Goal: Task Accomplishment & Management: Use online tool/utility

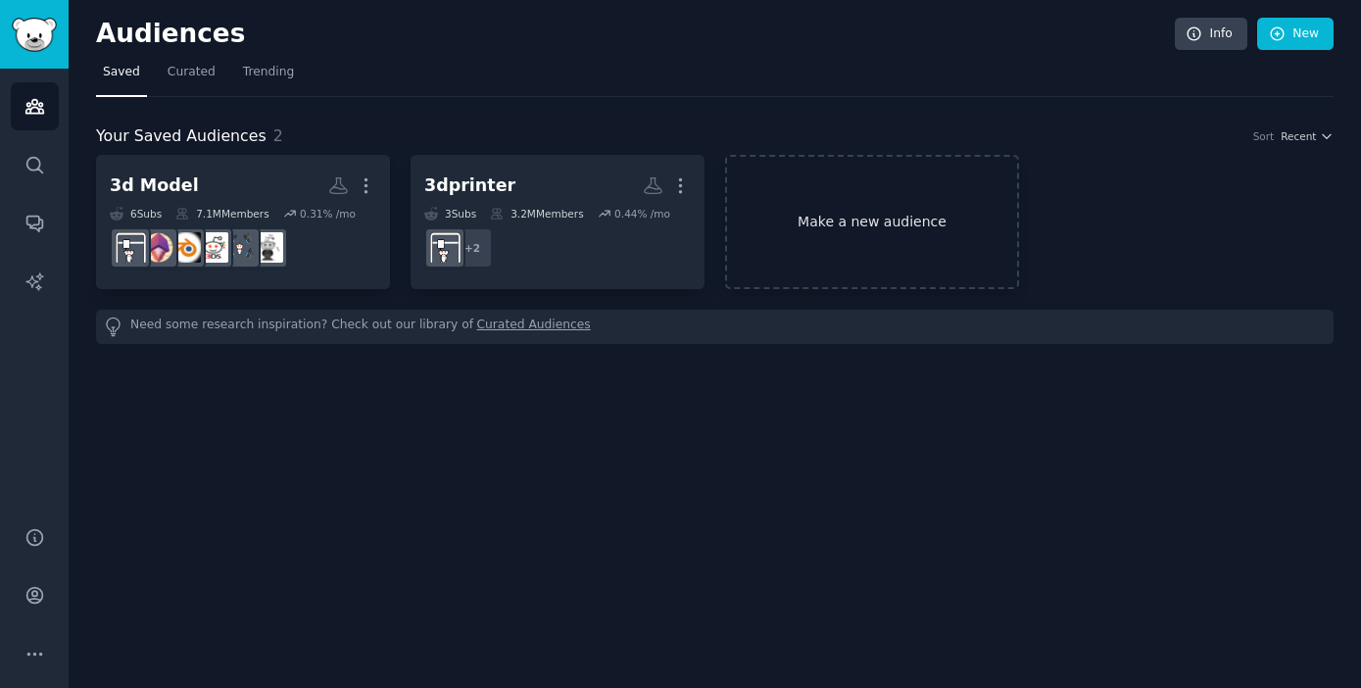
click at [858, 212] on link "Make a new audience" at bounding box center [872, 222] width 294 height 134
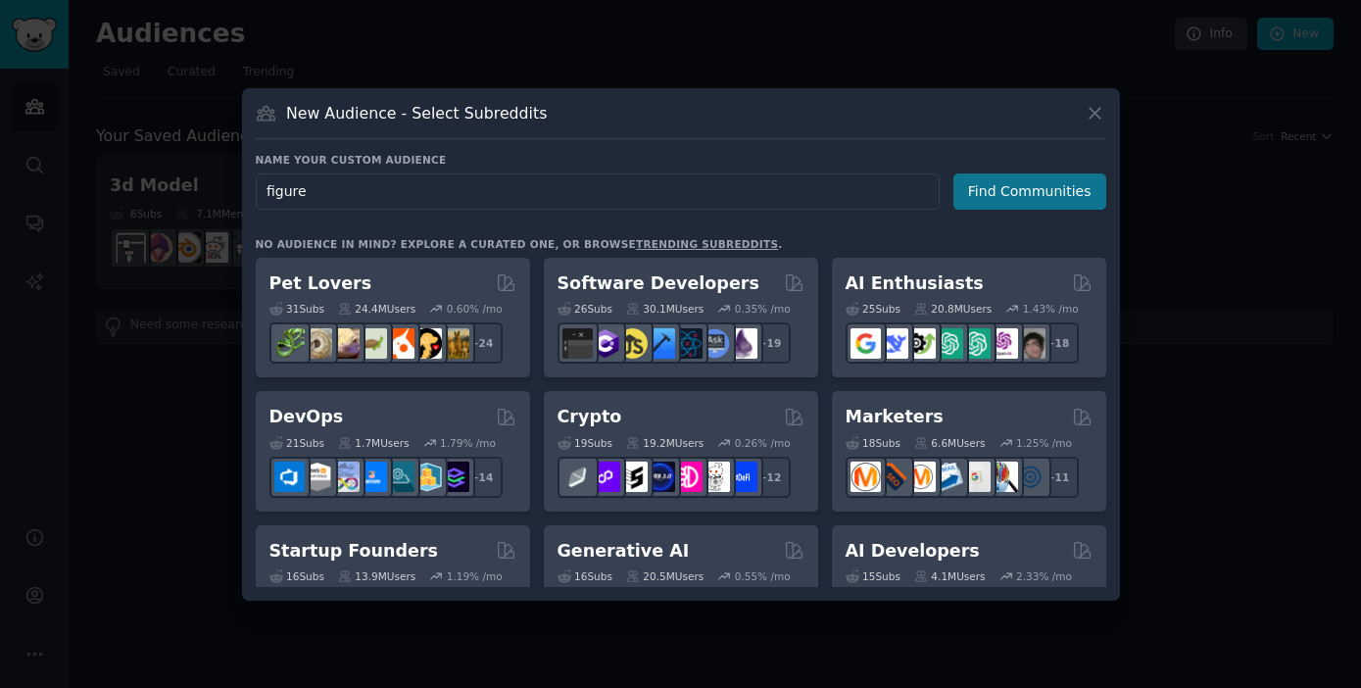
type input "figure"
click at [1015, 190] on button "Find Communities" at bounding box center [1029, 191] width 153 height 36
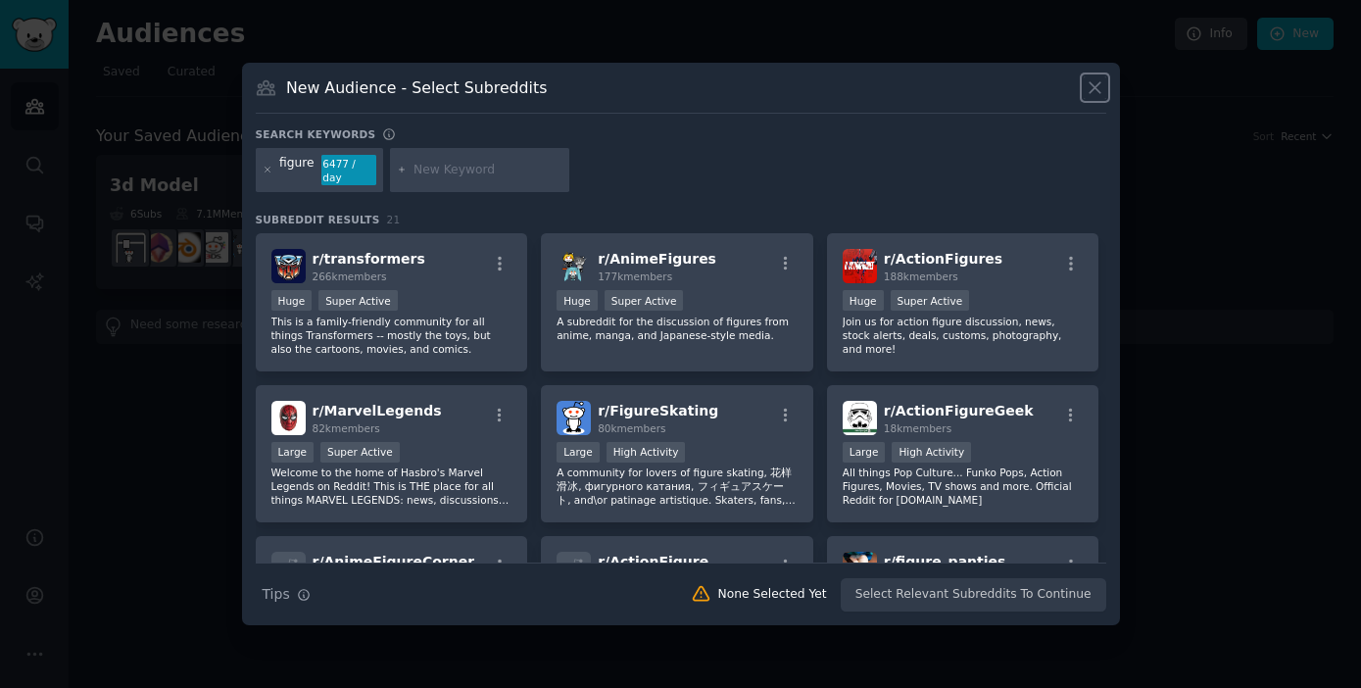
click at [1085, 84] on icon at bounding box center [1094, 87] width 21 height 21
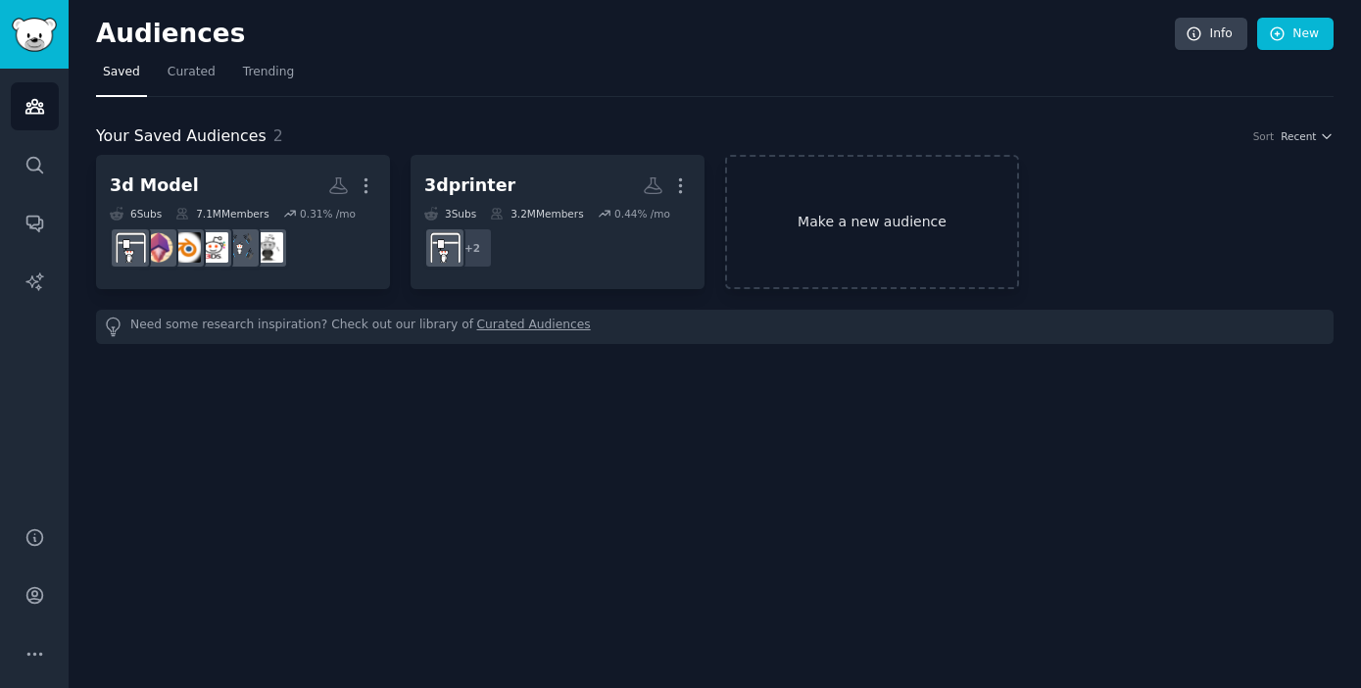
click at [865, 194] on link "Make a new audience" at bounding box center [872, 222] width 294 height 134
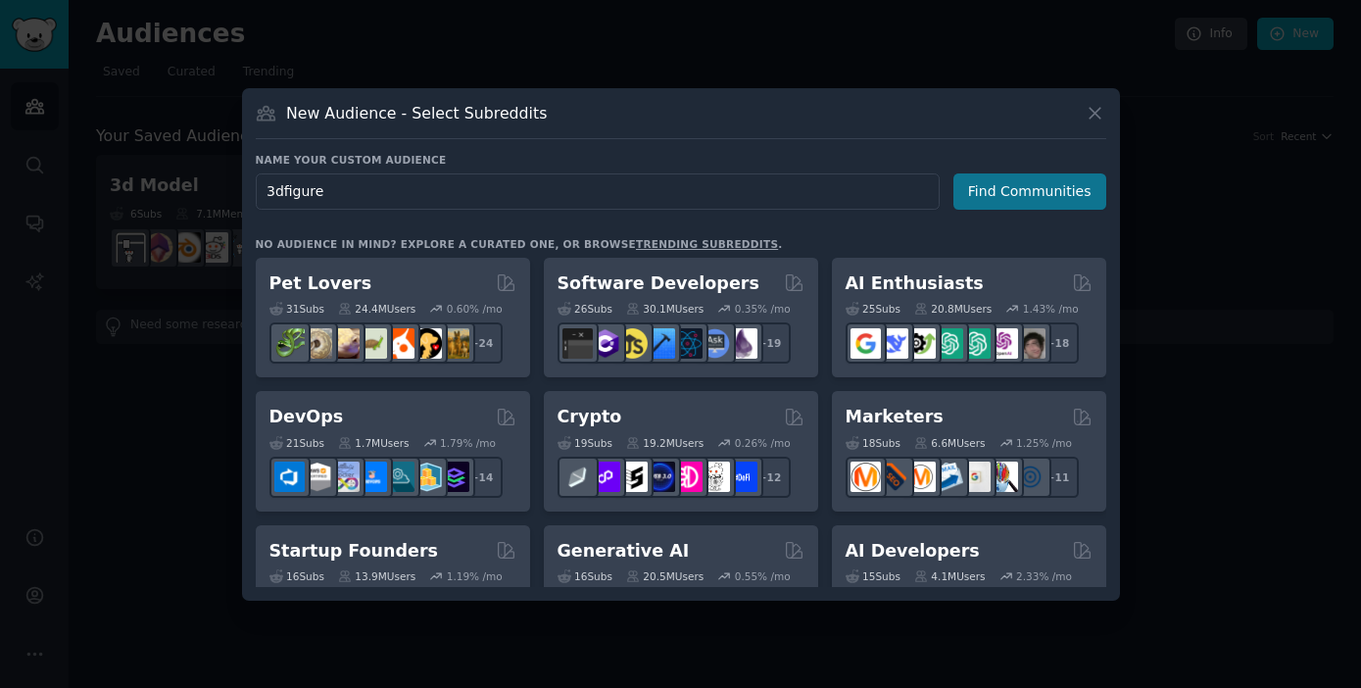
type input "3dfigure"
click at [1021, 195] on button "Find Communities" at bounding box center [1029, 191] width 153 height 36
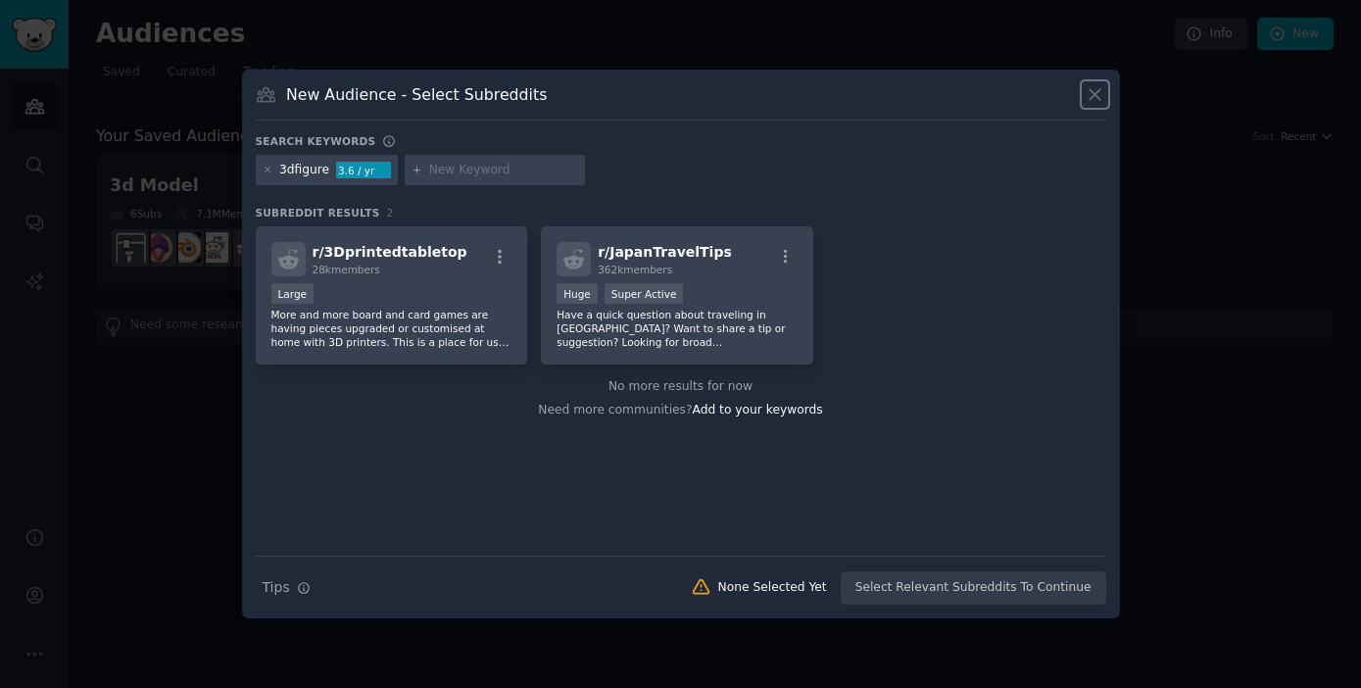
click at [1096, 98] on icon at bounding box center [1094, 94] width 21 height 21
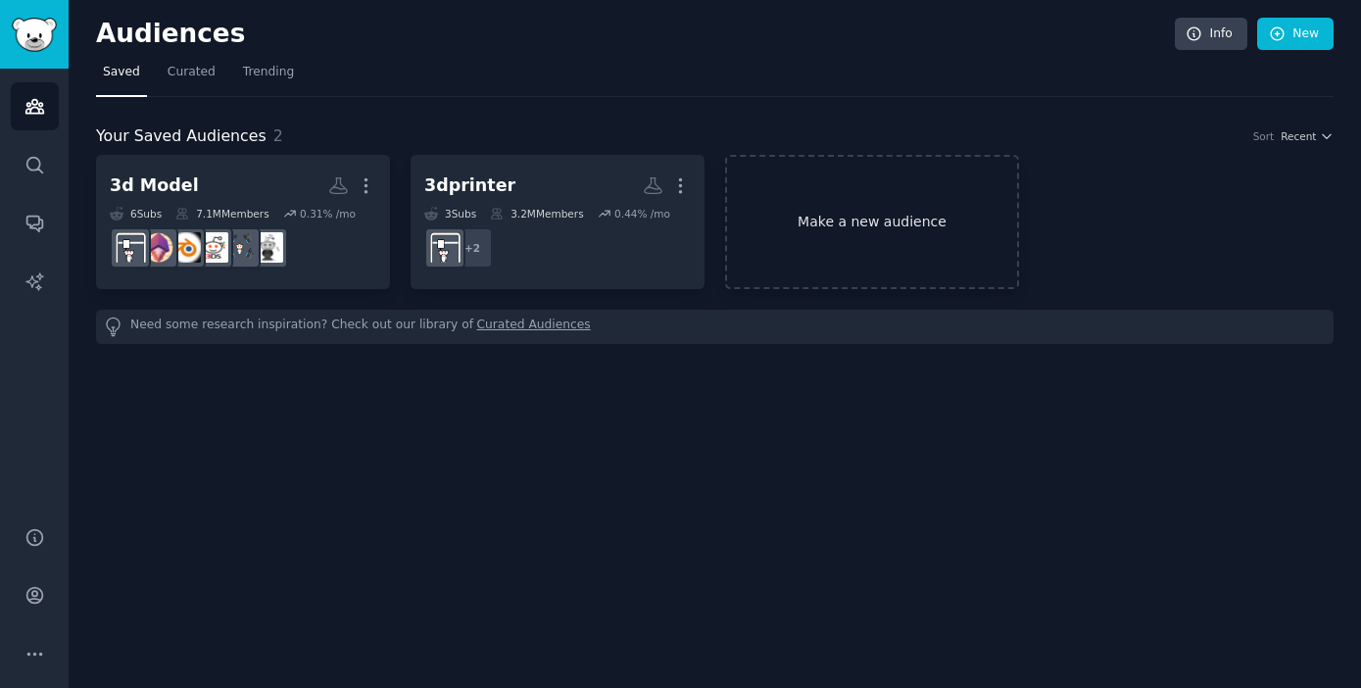
click at [895, 194] on link "Make a new audience" at bounding box center [872, 222] width 294 height 134
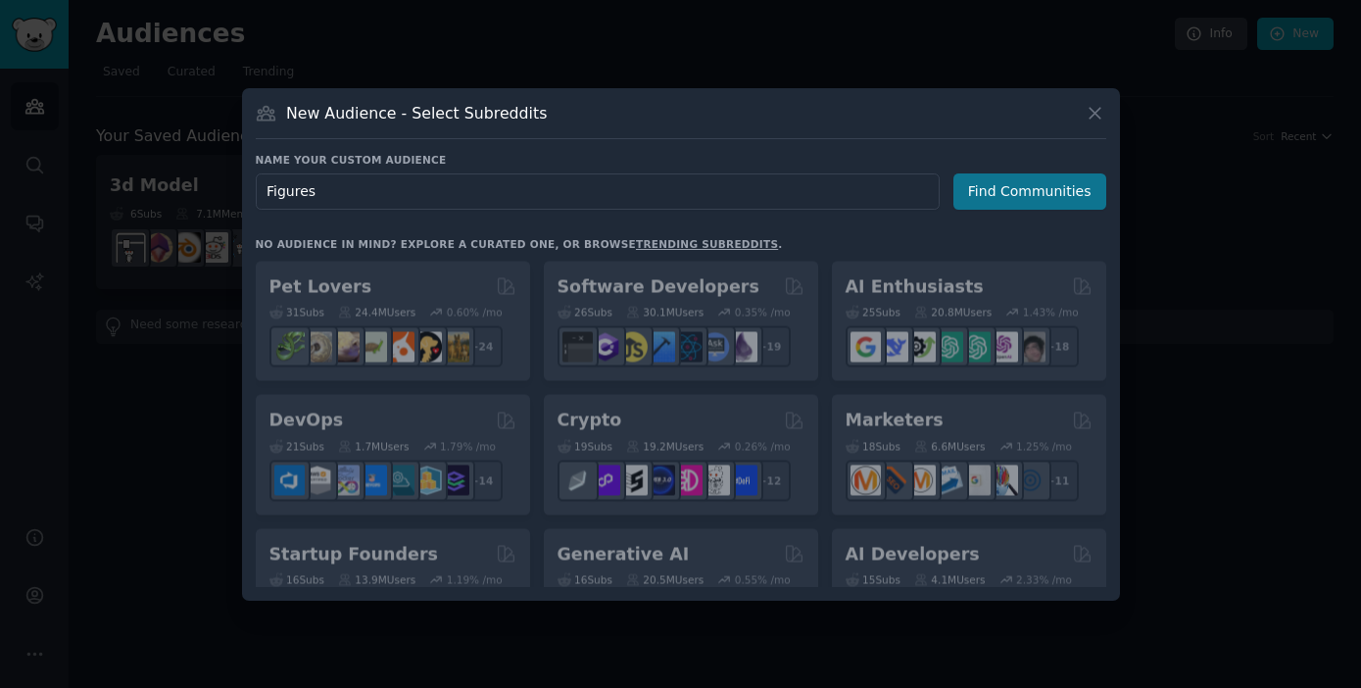
type input "Figures"
click at [1021, 189] on button "Find Communities" at bounding box center [1029, 191] width 153 height 36
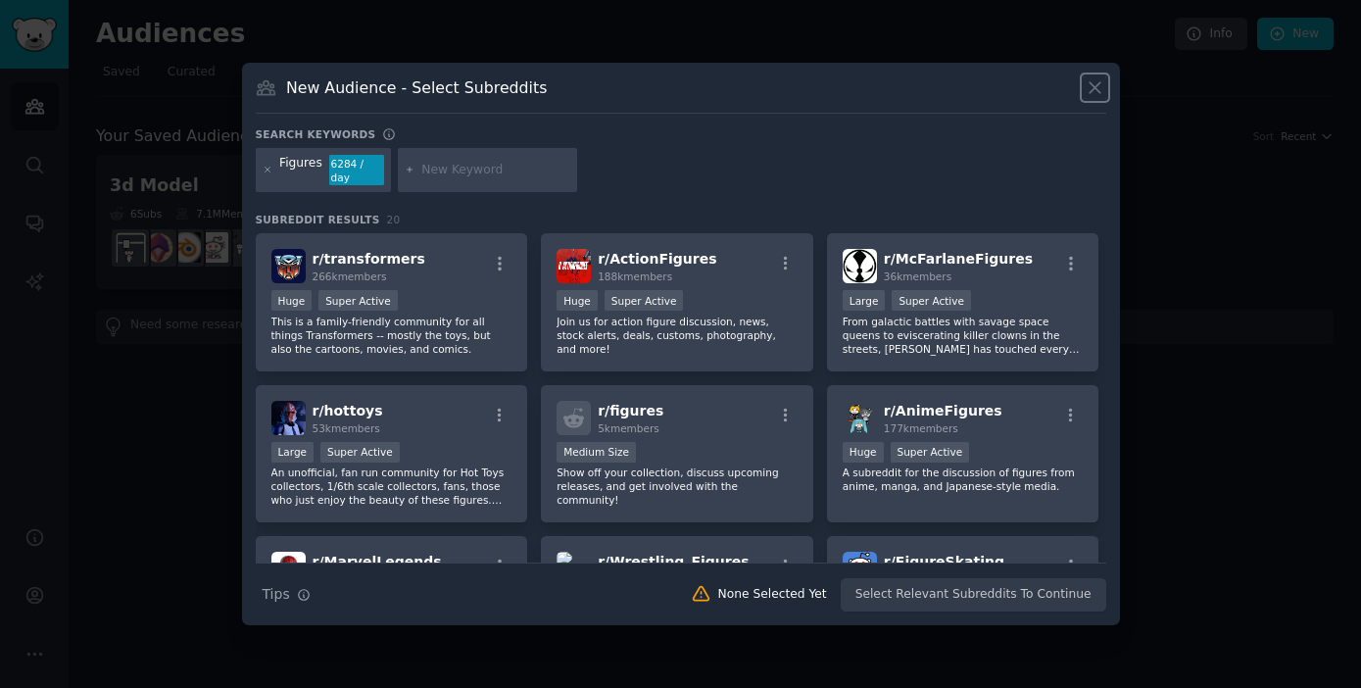
click at [1096, 87] on icon at bounding box center [1094, 87] width 21 height 21
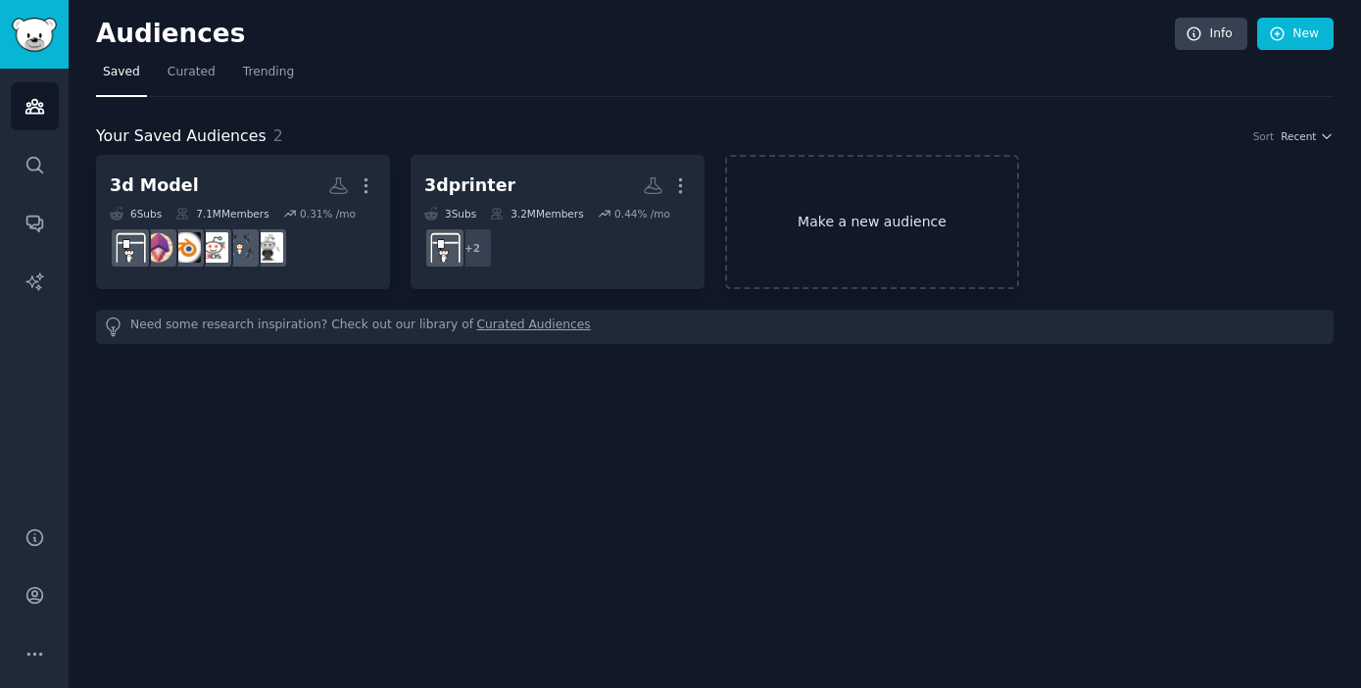
click at [842, 216] on link "Make a new audience" at bounding box center [872, 222] width 294 height 134
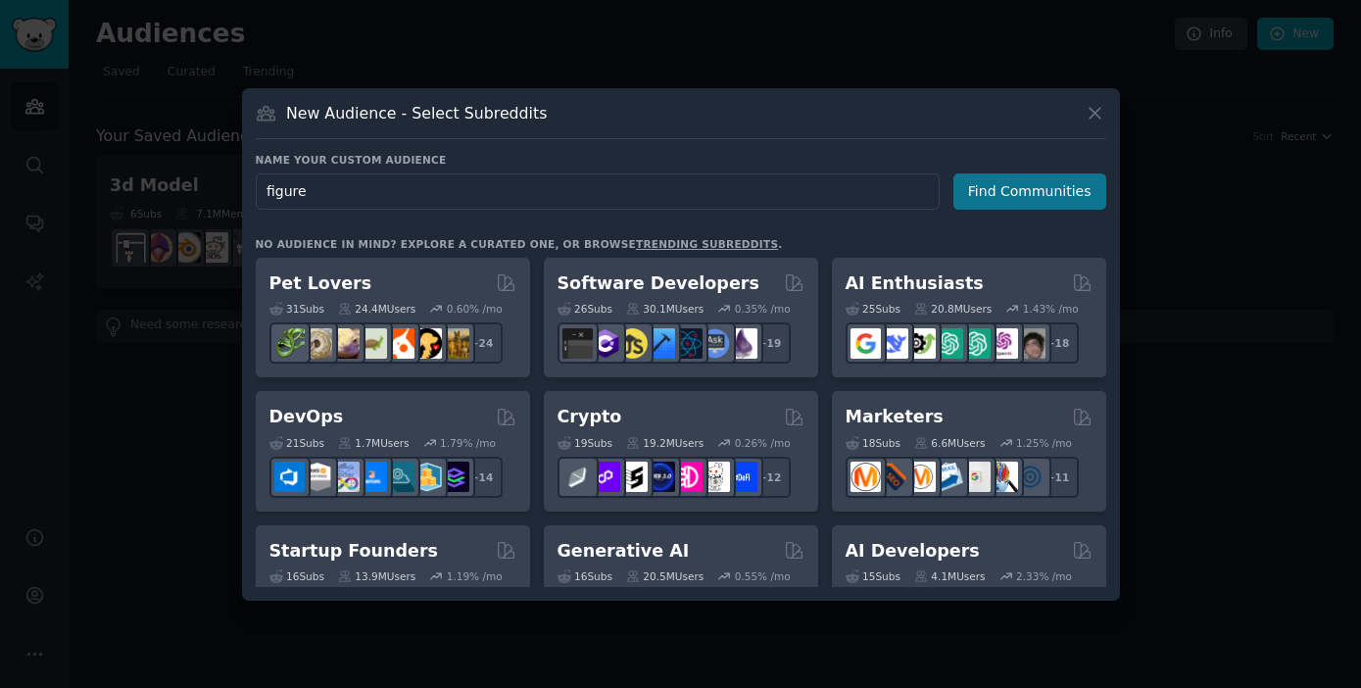
type input "figure"
click at [998, 190] on button "Find Communities" at bounding box center [1029, 191] width 153 height 36
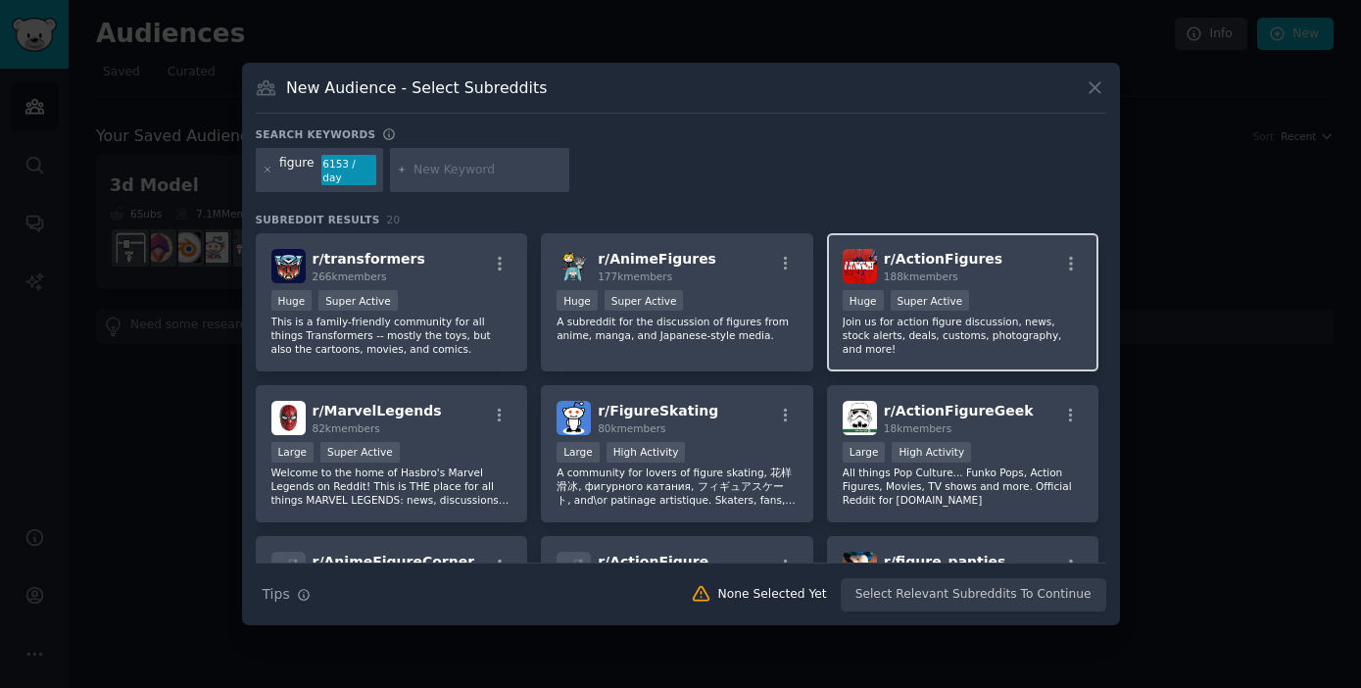
click at [981, 266] on div "r/ ActionFigures 188k members" at bounding box center [962, 266] width 241 height 34
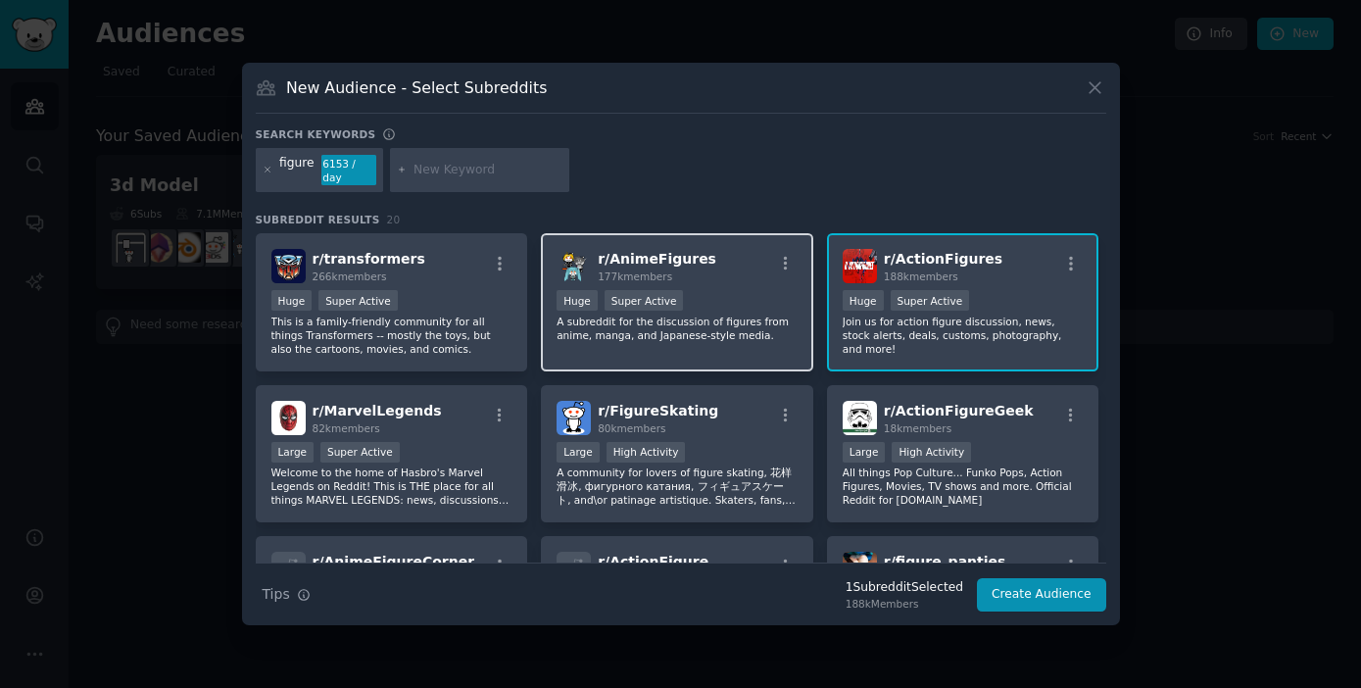
click at [695, 290] on div "Huge Super Active" at bounding box center [676, 302] width 241 height 24
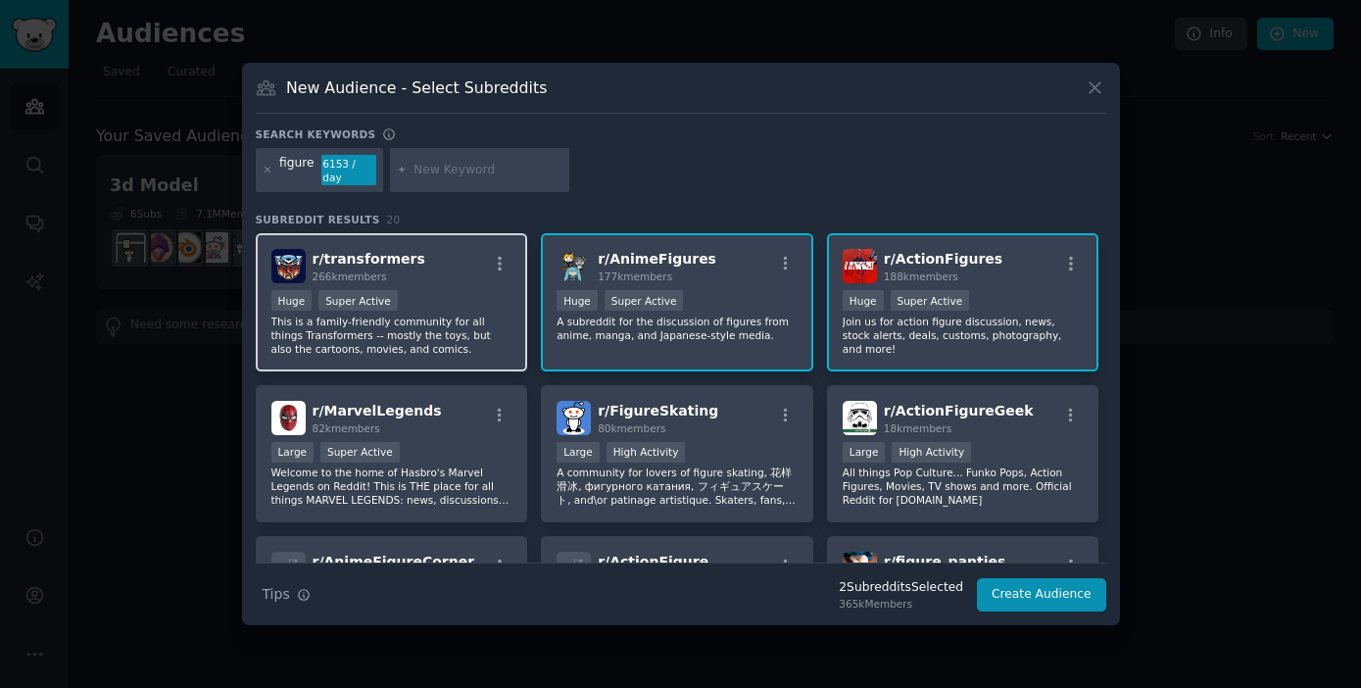
click at [429, 307] on div "Huge Super Active" at bounding box center [391, 302] width 241 height 24
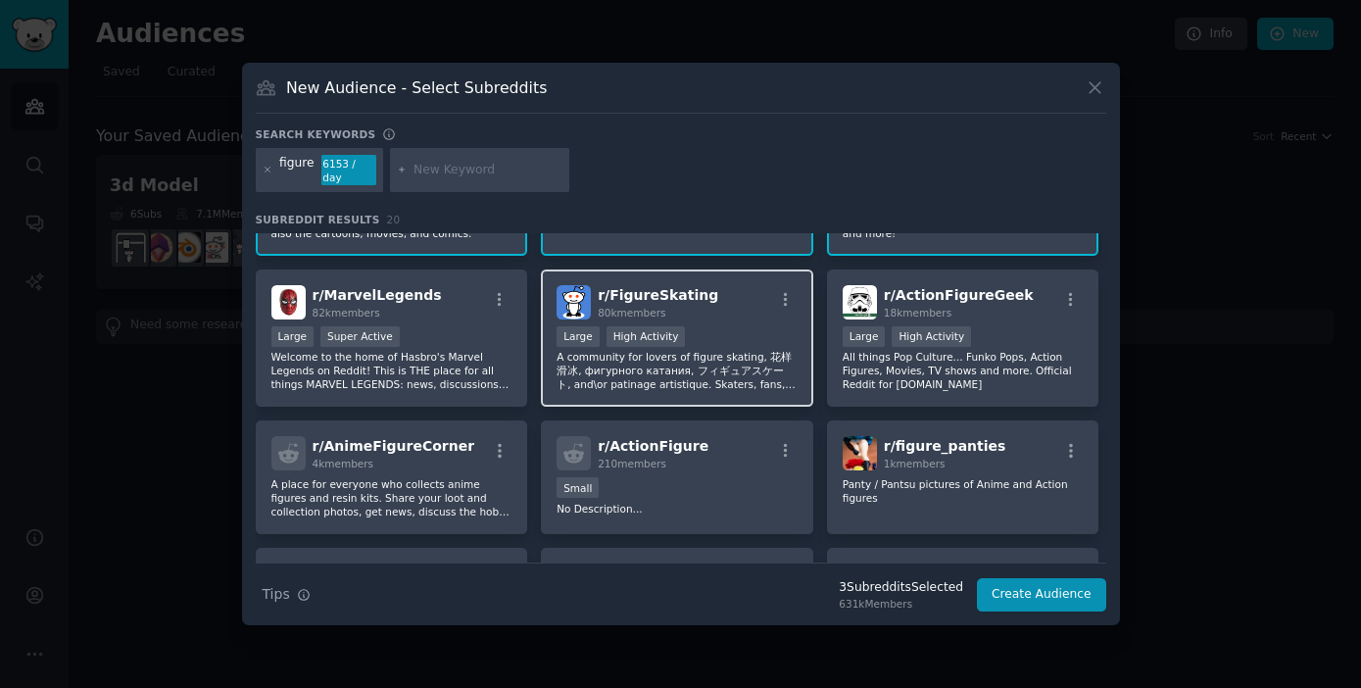
scroll to position [112, 0]
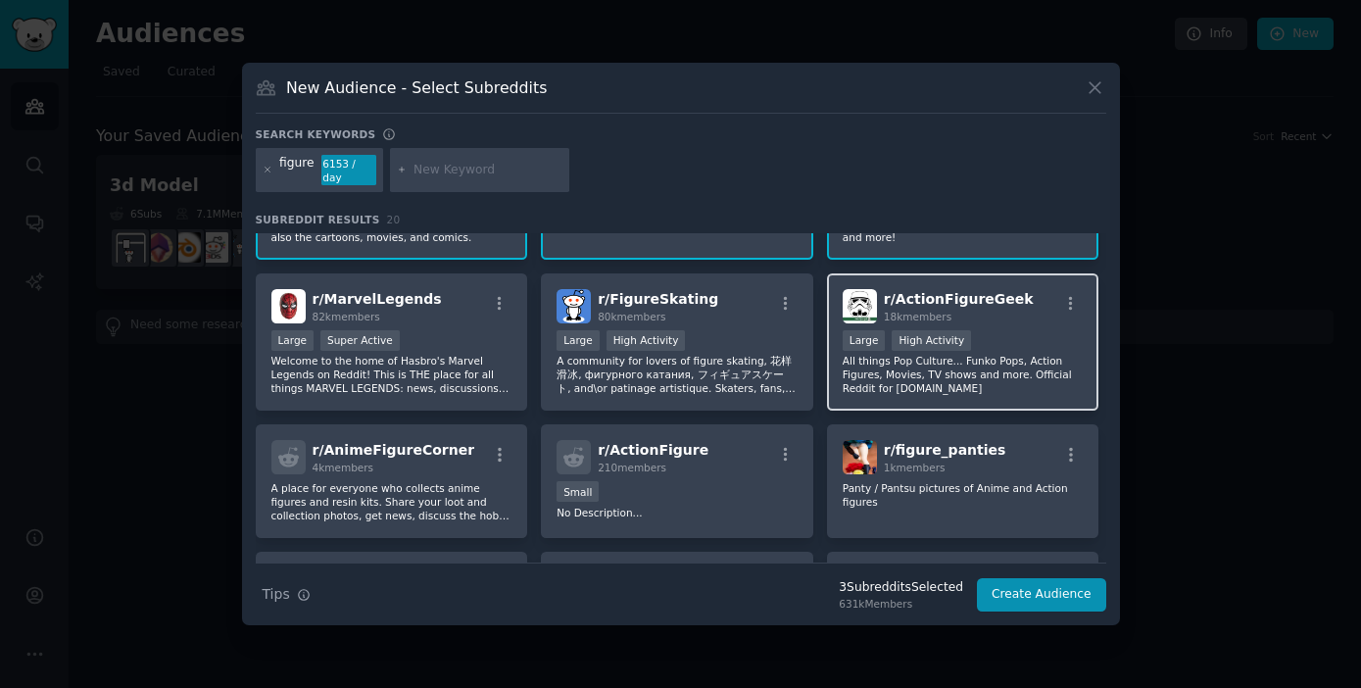
click at [932, 356] on p "All things Pop Culture... Funko Pops, Action Figures, Movies, TV shows and more…" at bounding box center [962, 374] width 241 height 41
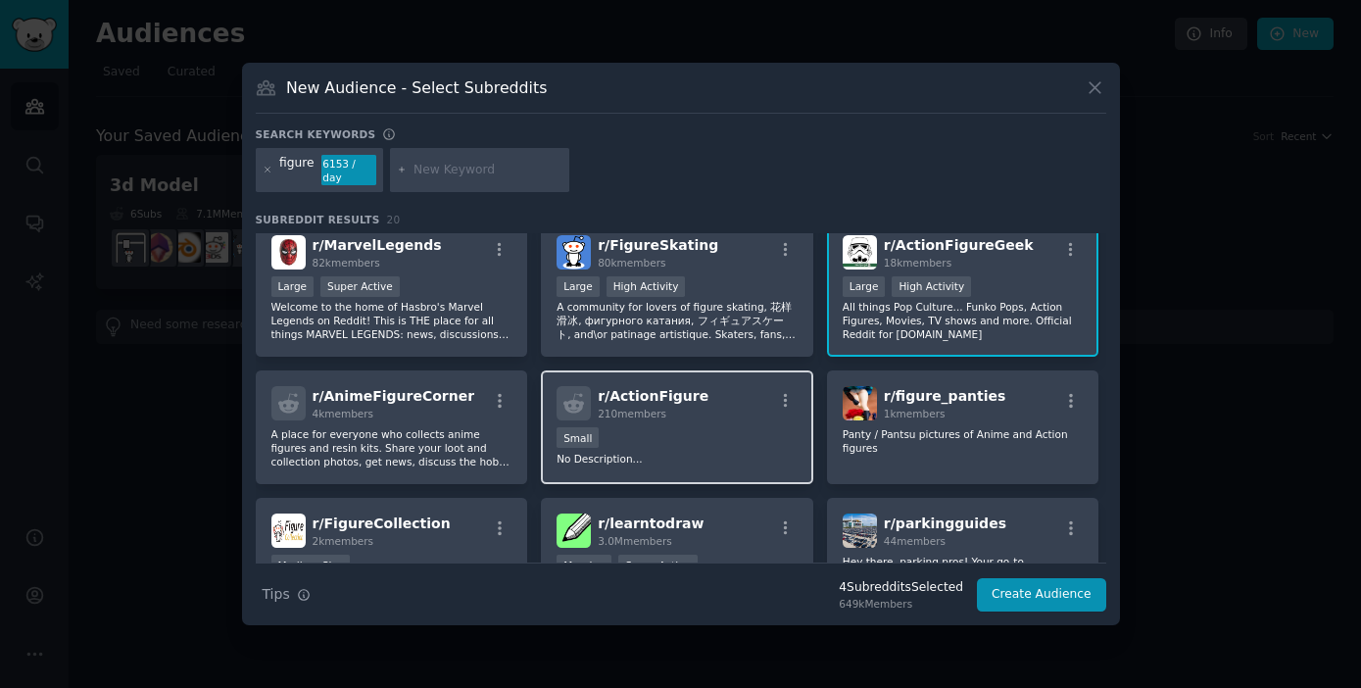
scroll to position [147, 0]
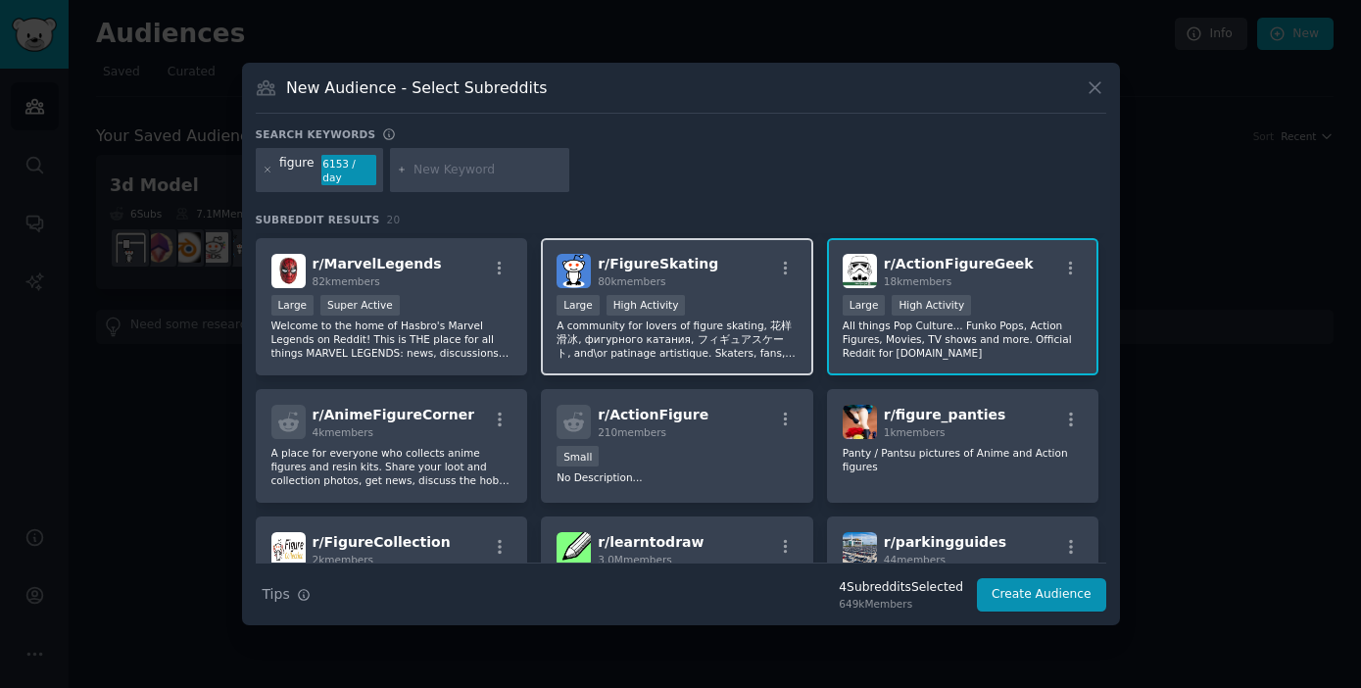
click at [672, 330] on p "A community for lovers of figure skating, 花样滑冰, фигурного катания, フィギュアスケート, a…" at bounding box center [676, 338] width 241 height 41
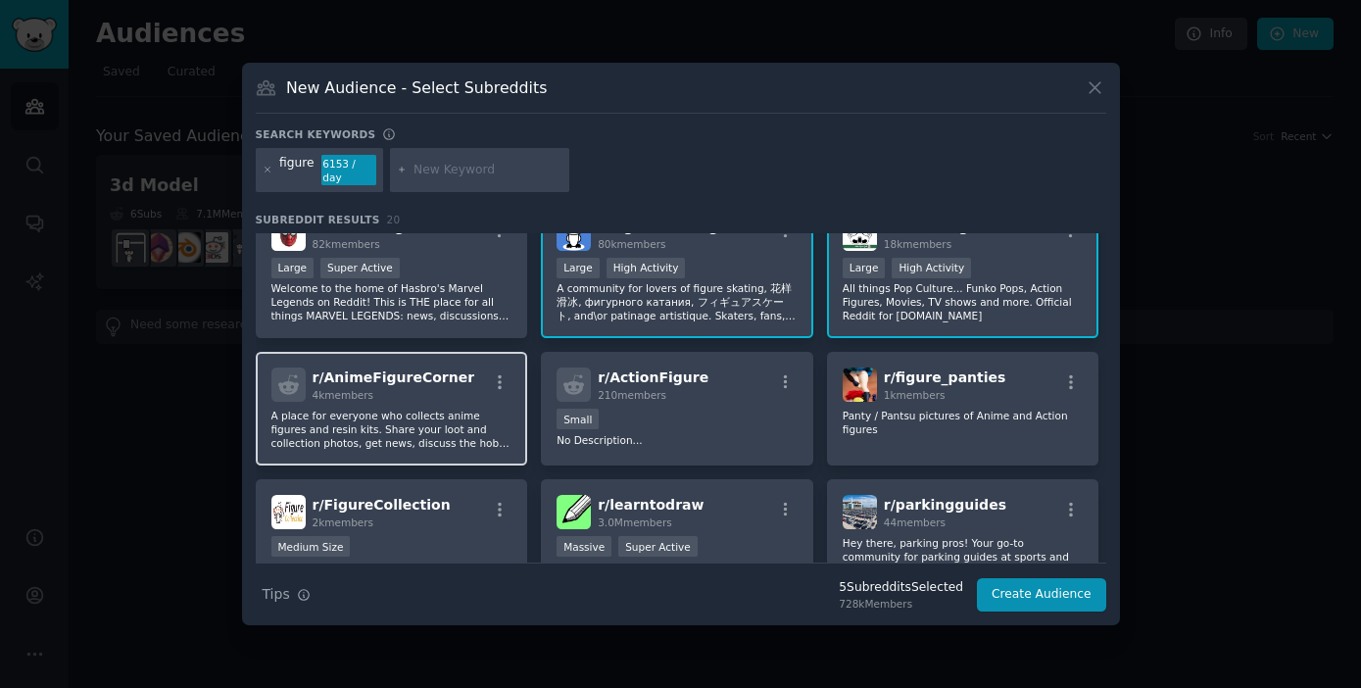
scroll to position [208, 0]
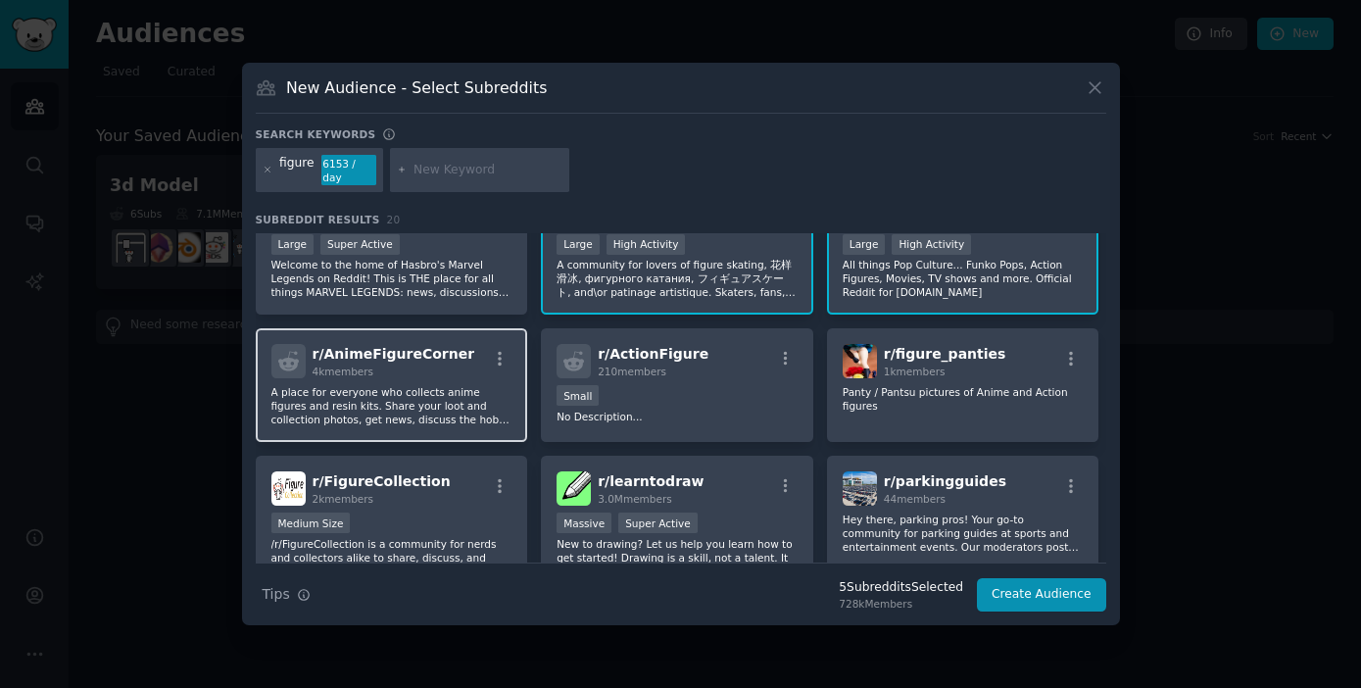
click at [426, 387] on p "A place for everyone who collects anime figures and resin kits. Share your loot…" at bounding box center [391, 405] width 241 height 41
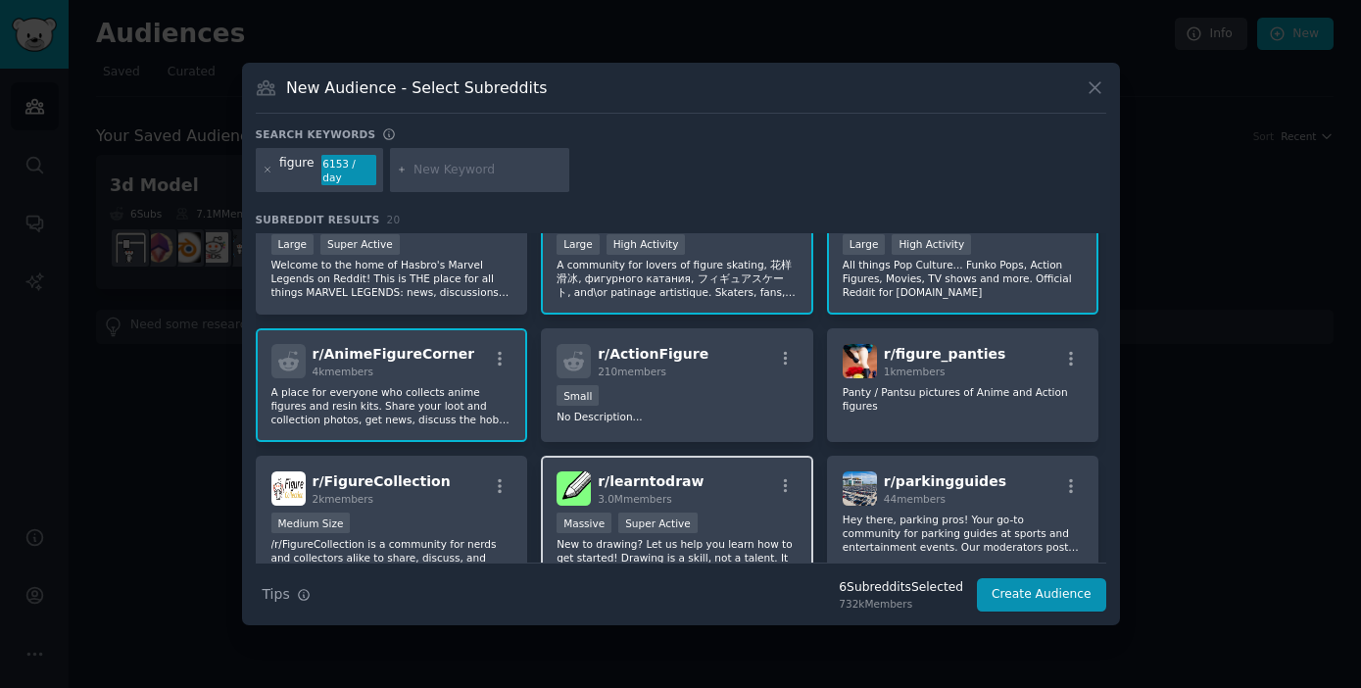
click at [732, 489] on div "r/ learntodraw 3.0M members" at bounding box center [676, 488] width 241 height 34
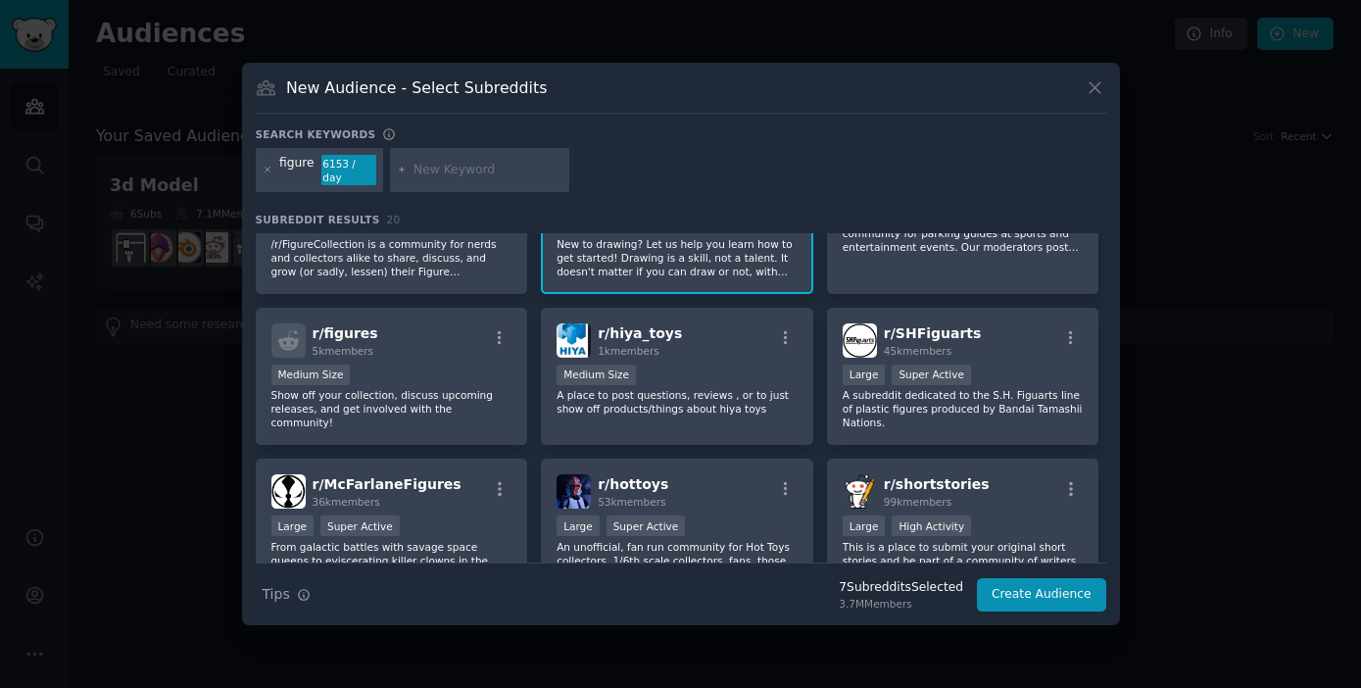
scroll to position [510, 0]
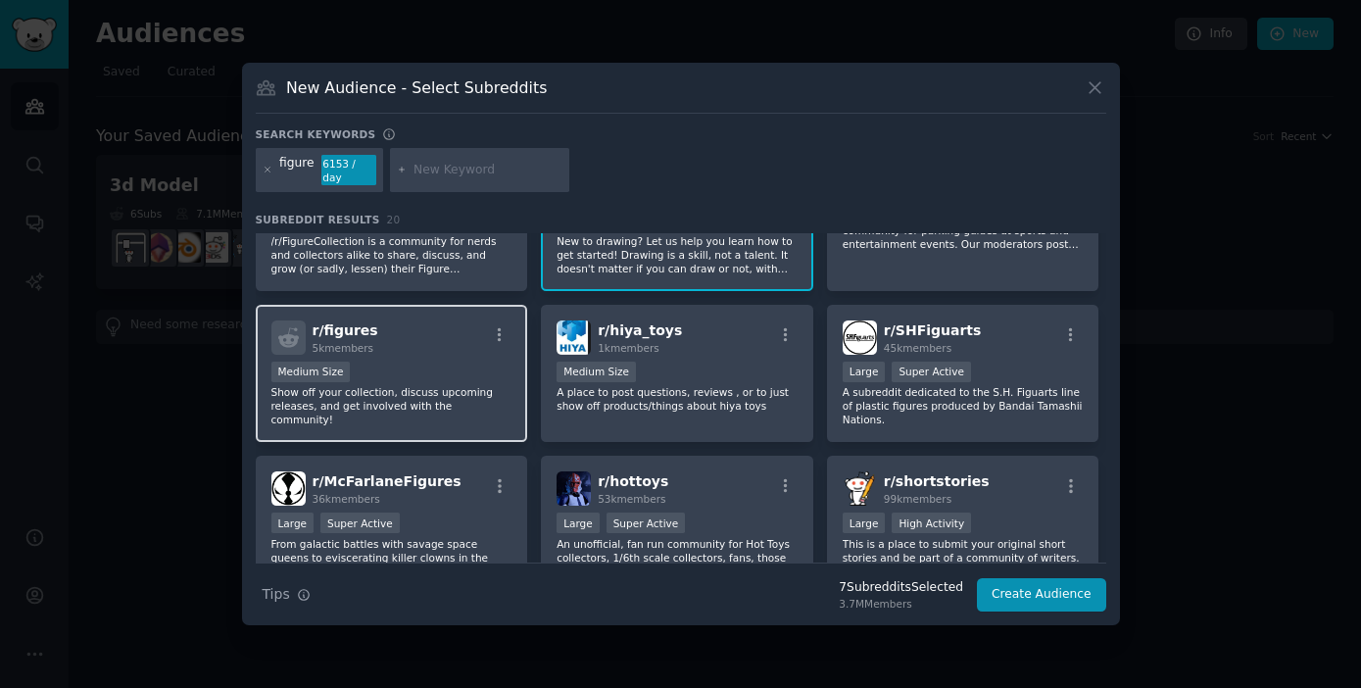
click at [430, 364] on div "Medium Size" at bounding box center [391, 373] width 241 height 24
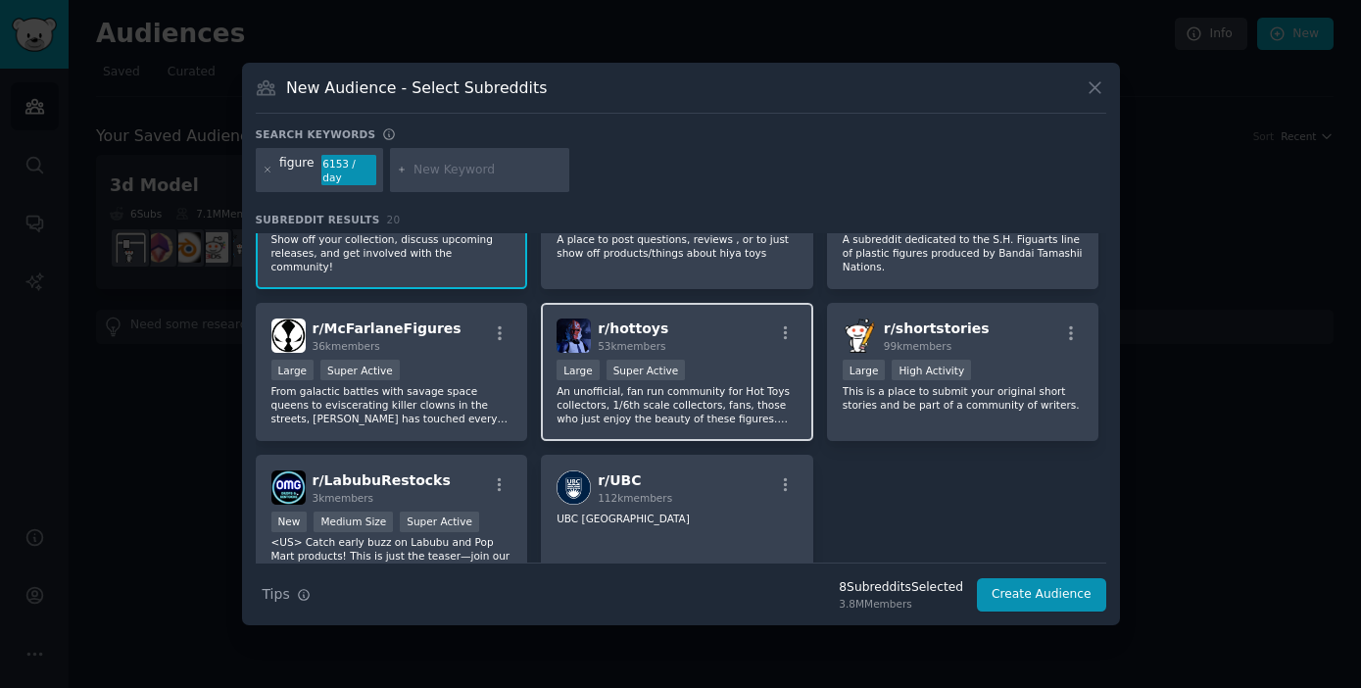
scroll to position [666, 0]
click at [731, 359] on div "Large Super Active" at bounding box center [676, 369] width 241 height 24
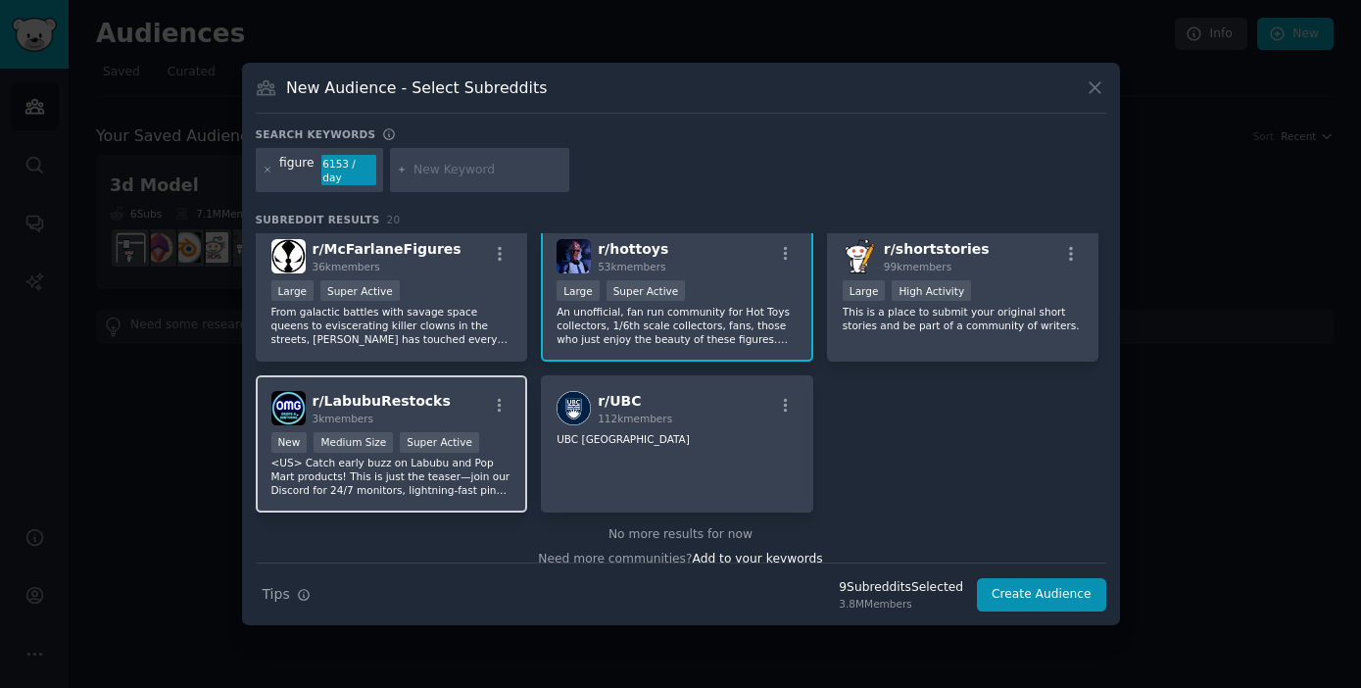
scroll to position [761, 0]
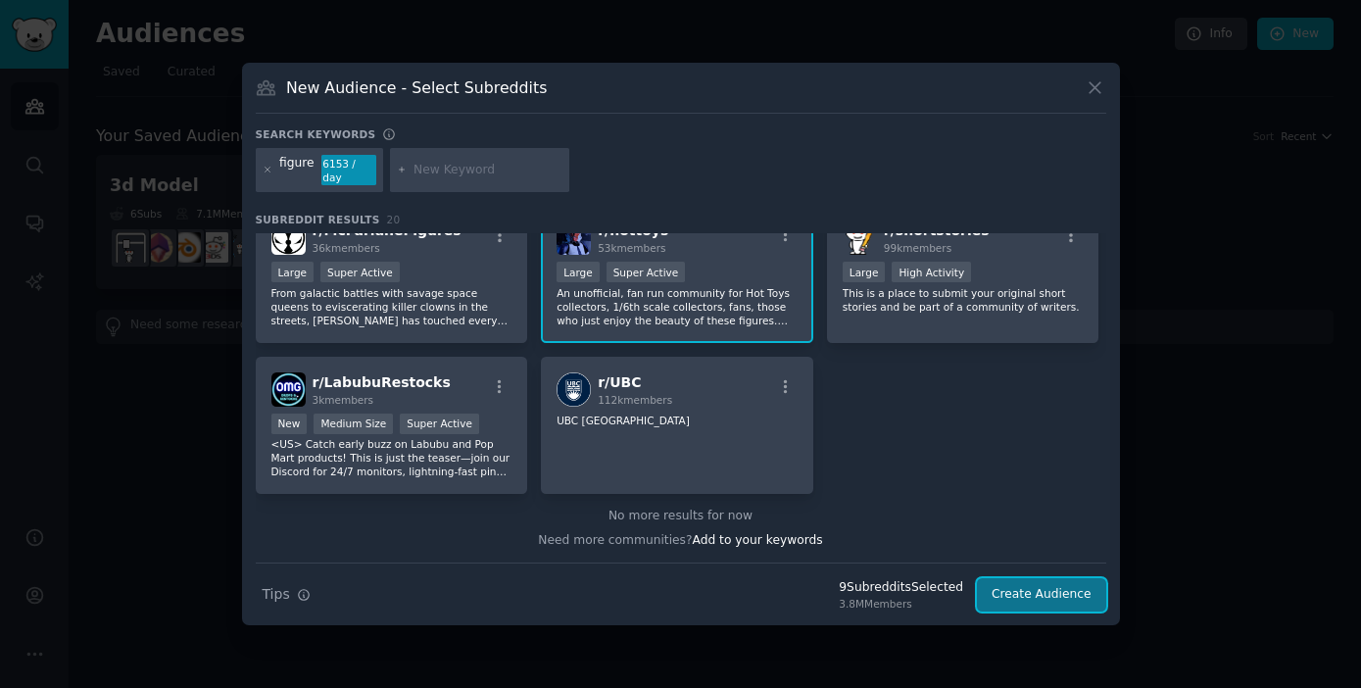
click at [1025, 586] on button "Create Audience" at bounding box center [1041, 594] width 129 height 33
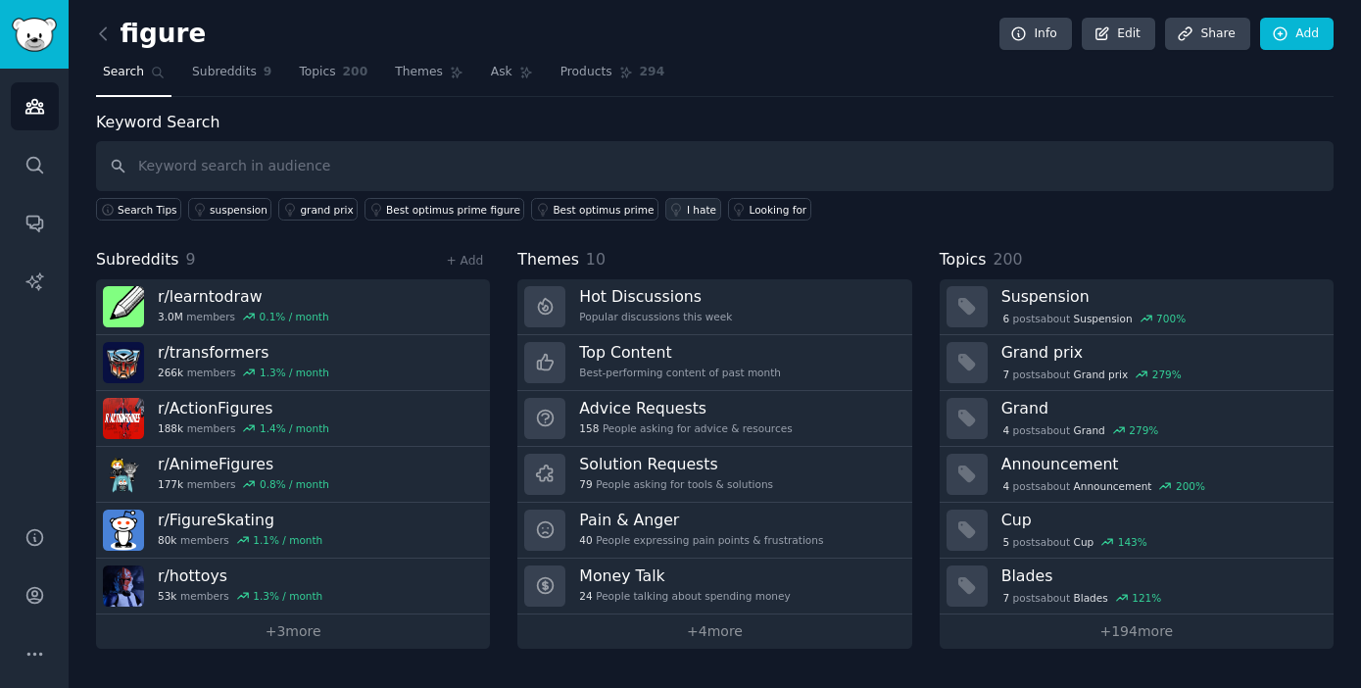
click at [687, 211] on div "I hate" at bounding box center [701, 210] width 29 height 14
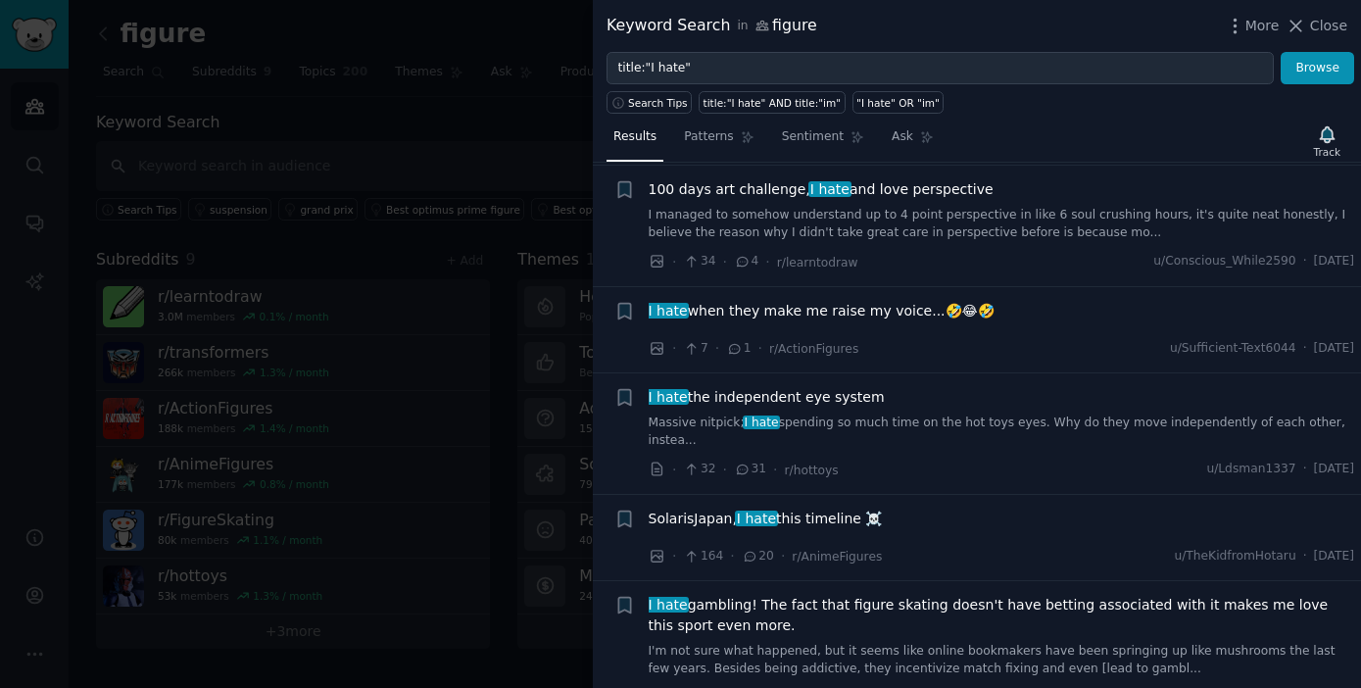
scroll to position [166, 0]
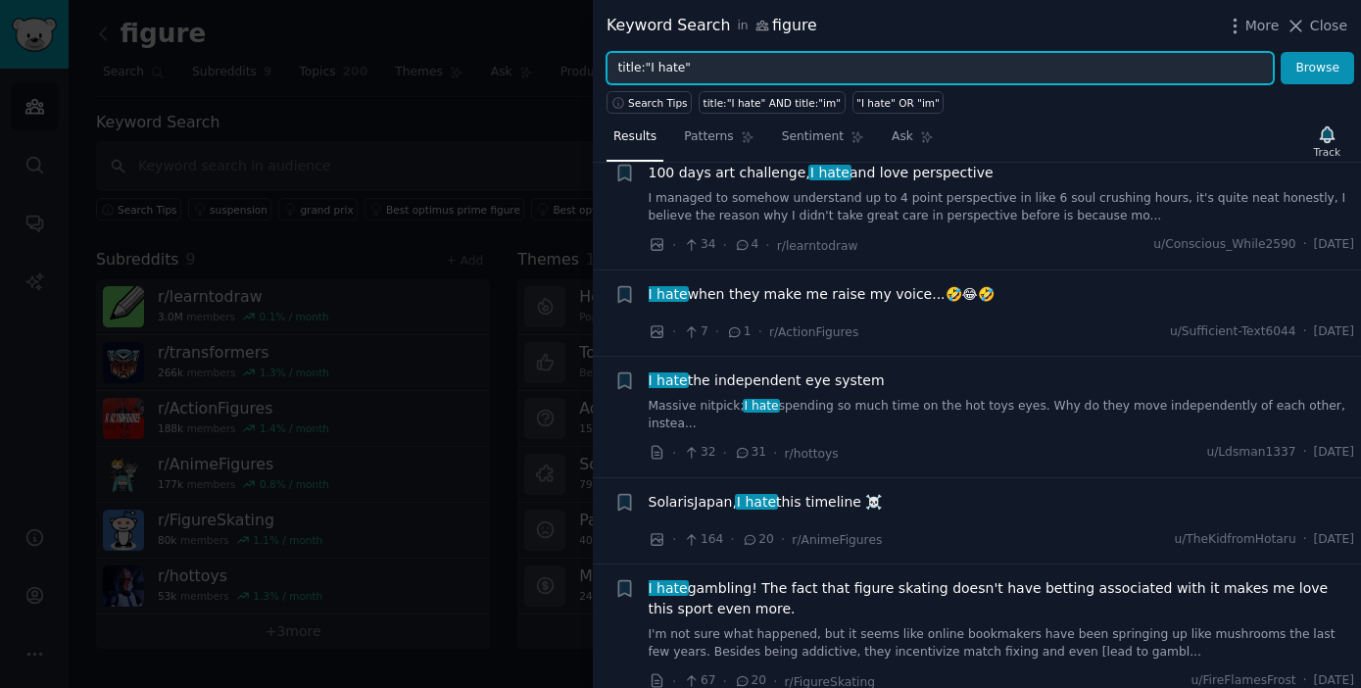
click at [680, 66] on input "title:"I hate"" at bounding box center [939, 68] width 667 height 33
paste input "it would be cool if"
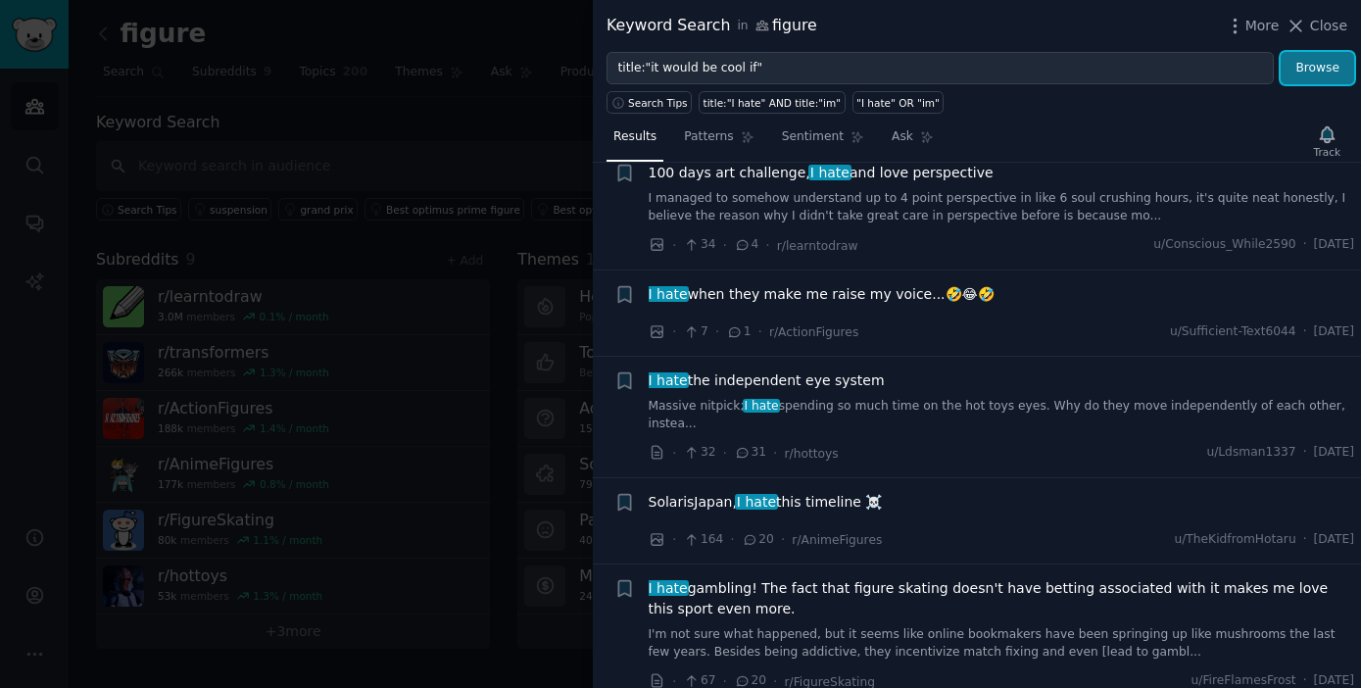
click at [1311, 69] on button "Browse" at bounding box center [1316, 68] width 73 height 33
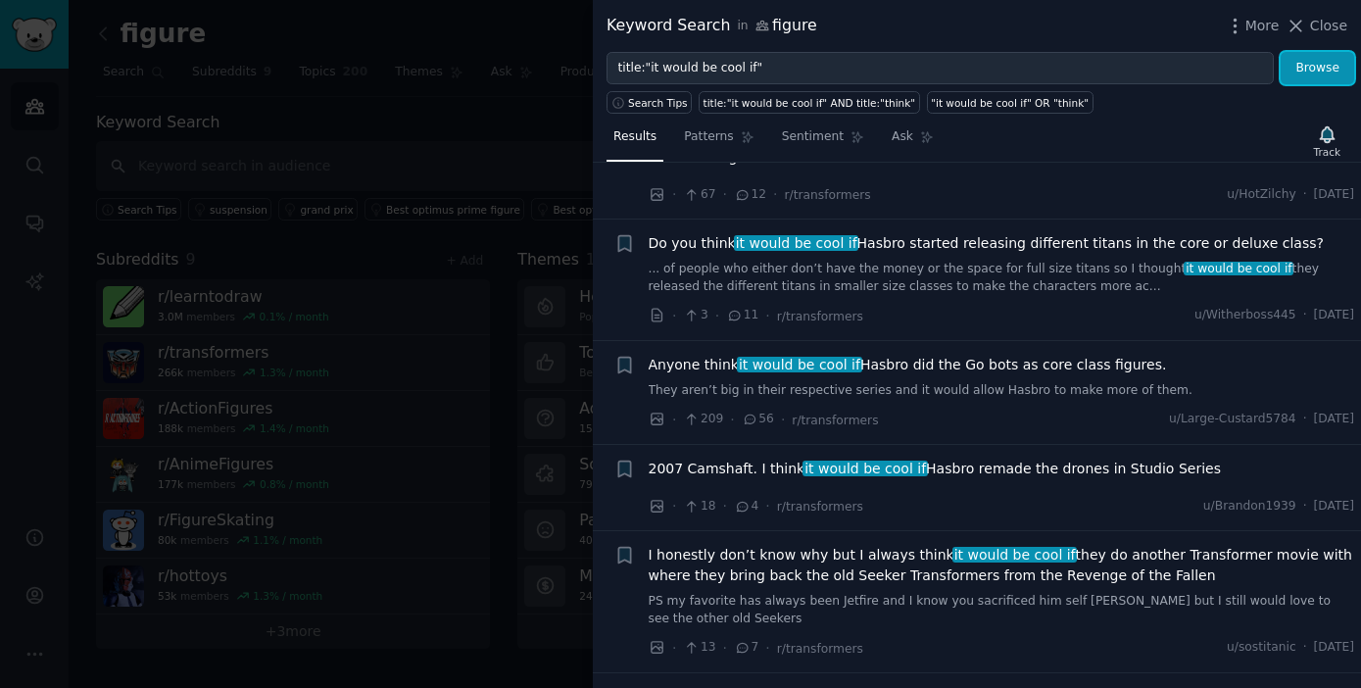
scroll to position [0, 0]
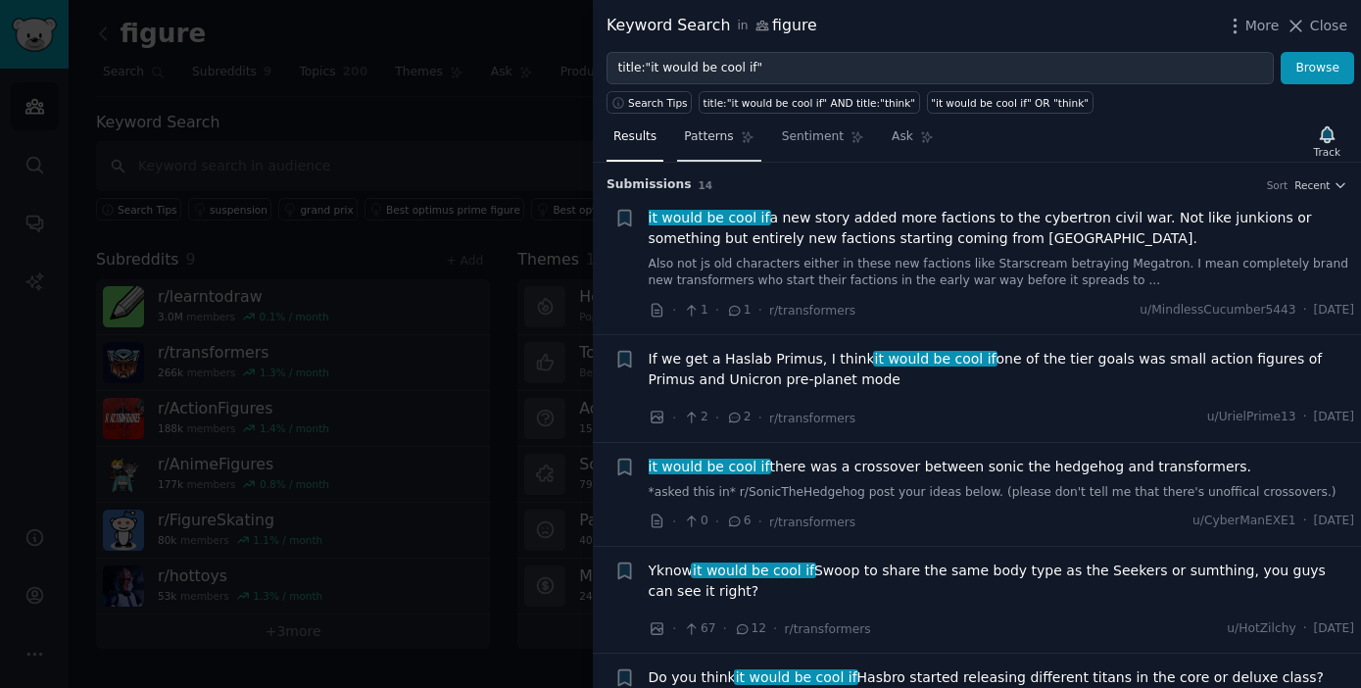
click at [712, 137] on span "Patterns" at bounding box center [708, 137] width 49 height 18
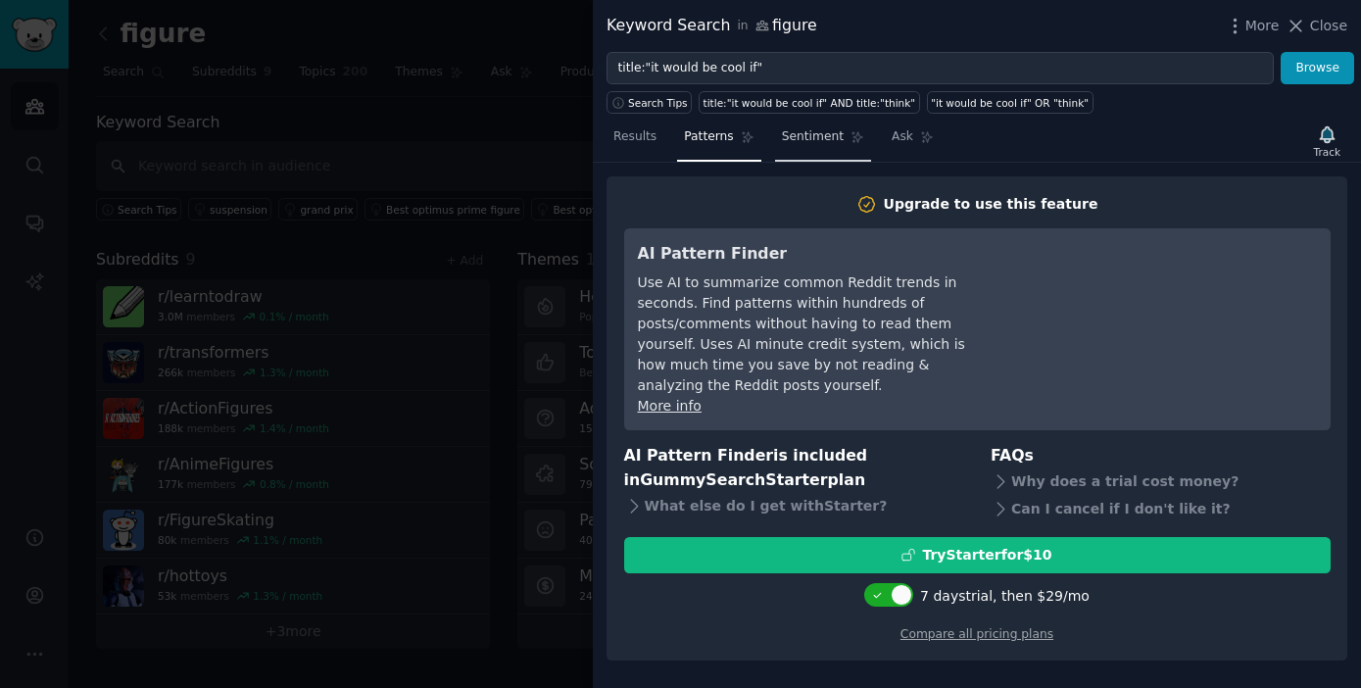
click at [805, 141] on span "Sentiment" at bounding box center [813, 137] width 62 height 18
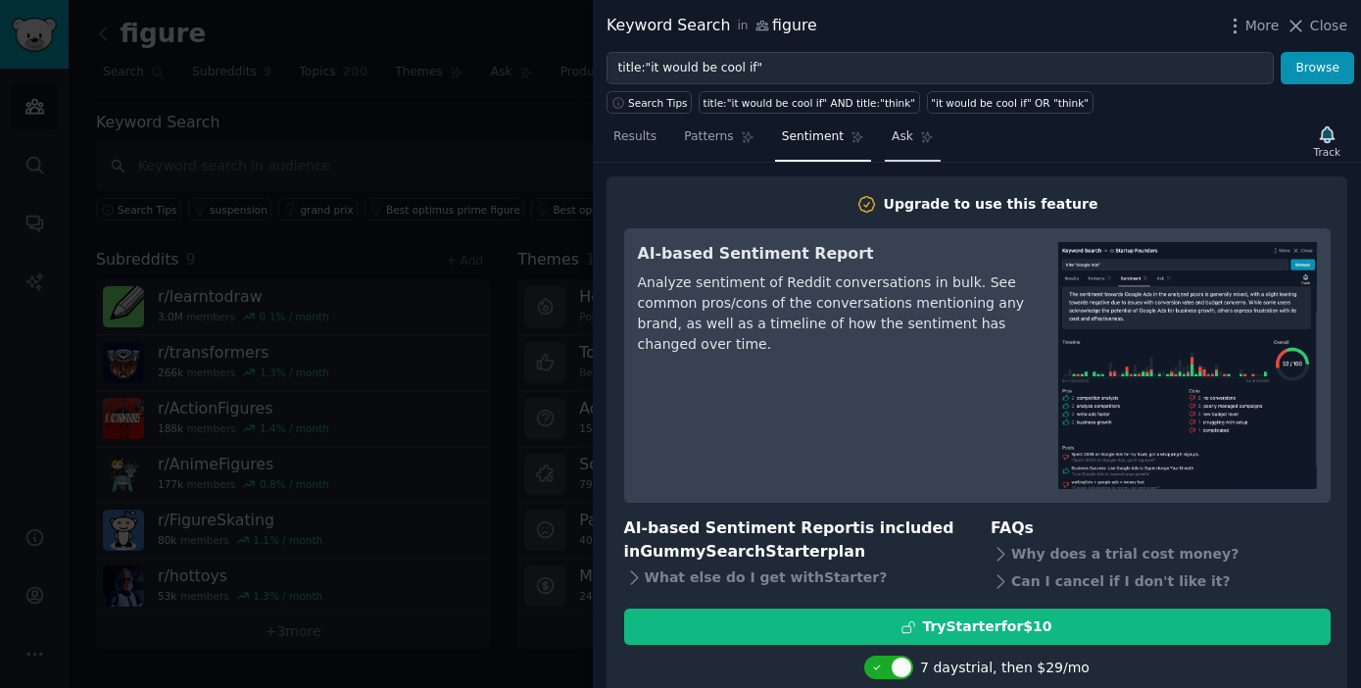
click at [891, 144] on span "Ask" at bounding box center [902, 137] width 22 height 18
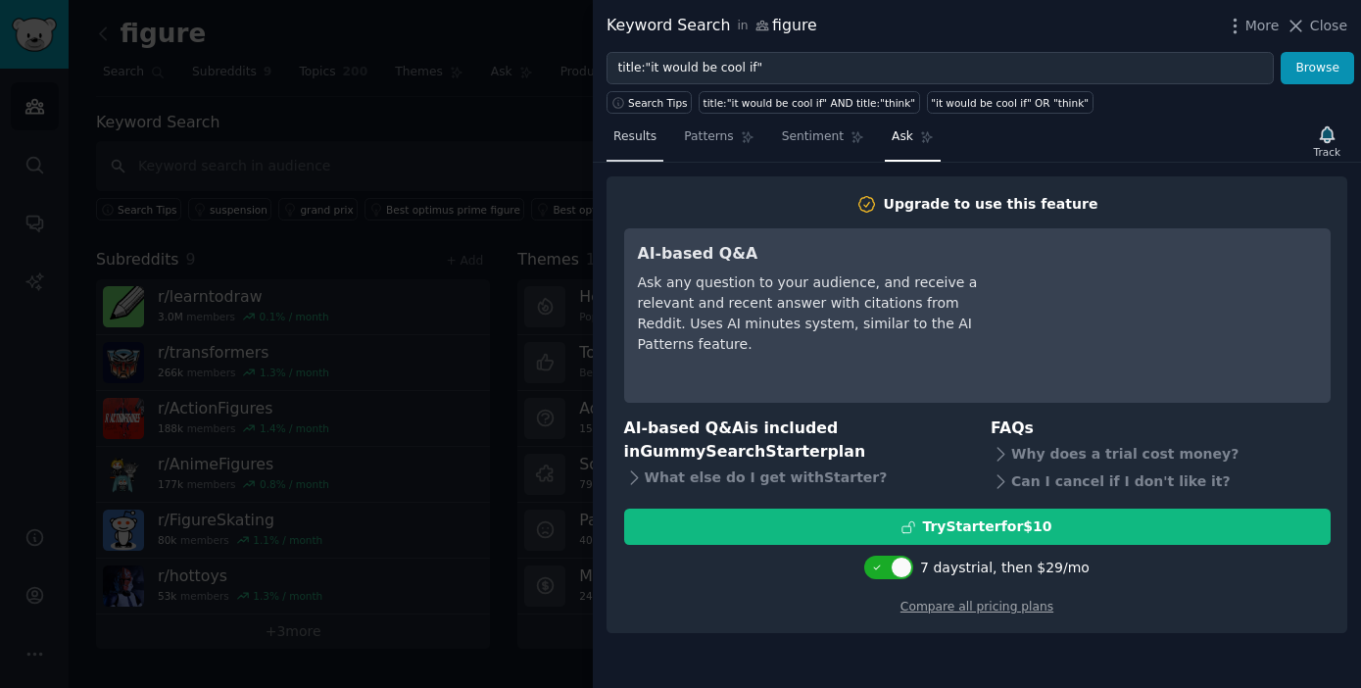
click at [633, 149] on link "Results" at bounding box center [634, 141] width 57 height 40
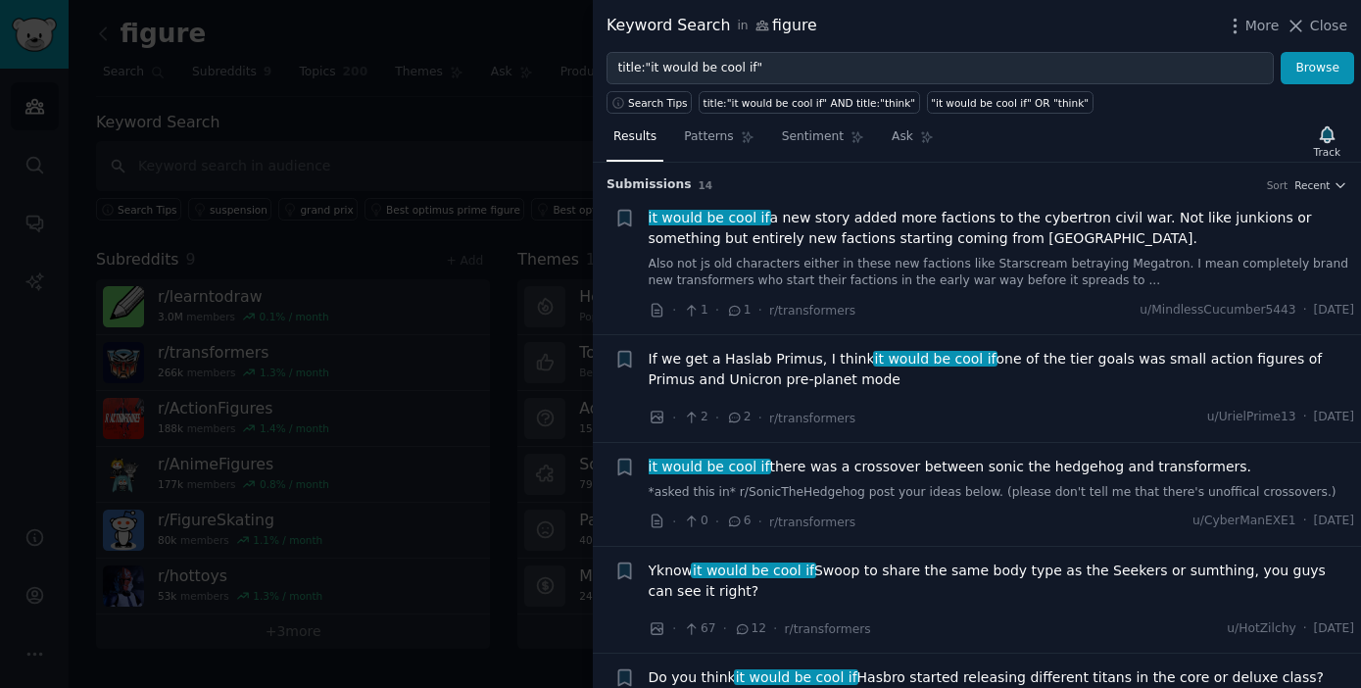
click at [1048, 266] on link "Also not js old characters either in these new factions like Starscream betrayi…" at bounding box center [1001, 273] width 706 height 34
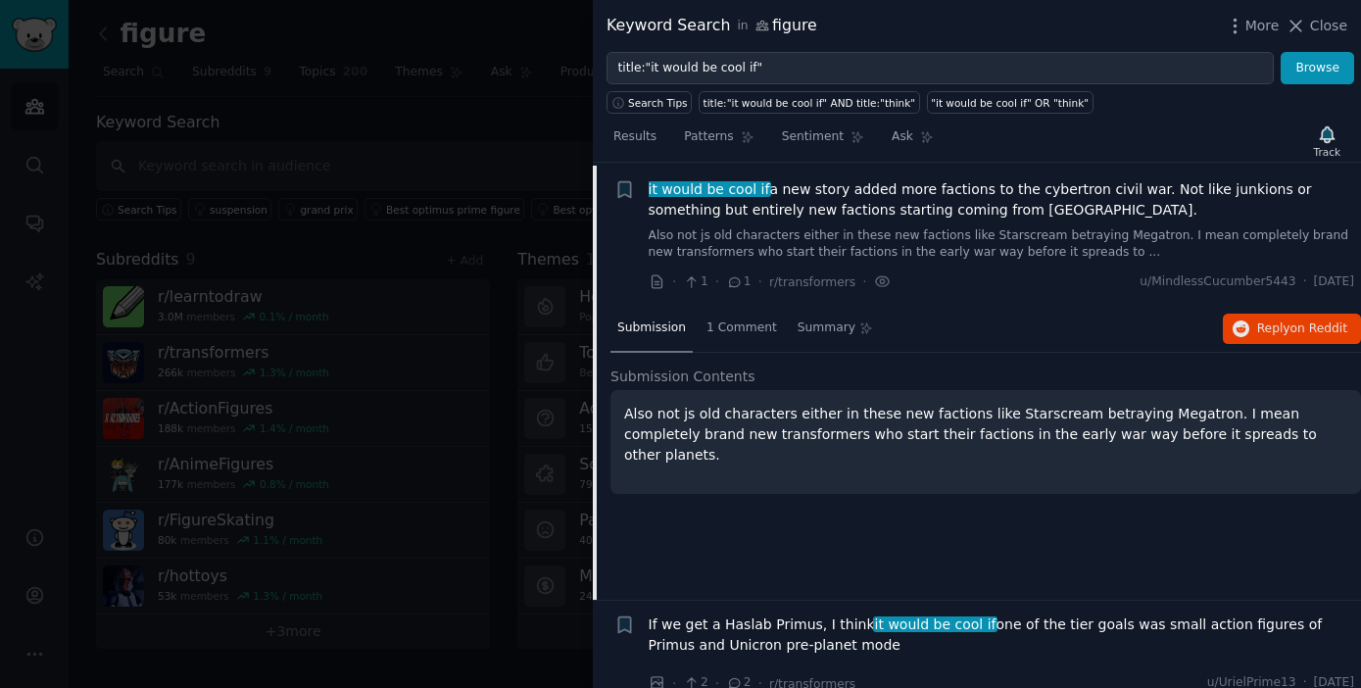
scroll to position [30, 0]
click at [733, 319] on span "1 Comment" at bounding box center [741, 326] width 71 height 18
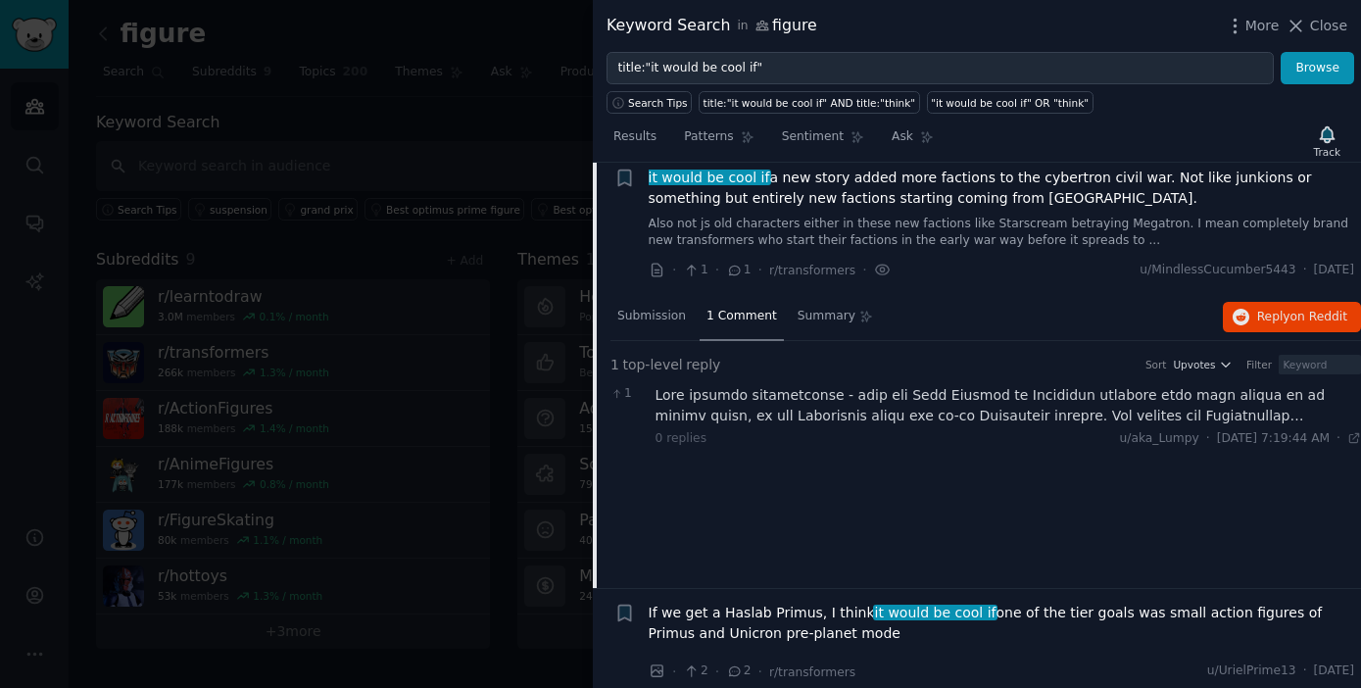
scroll to position [27, 0]
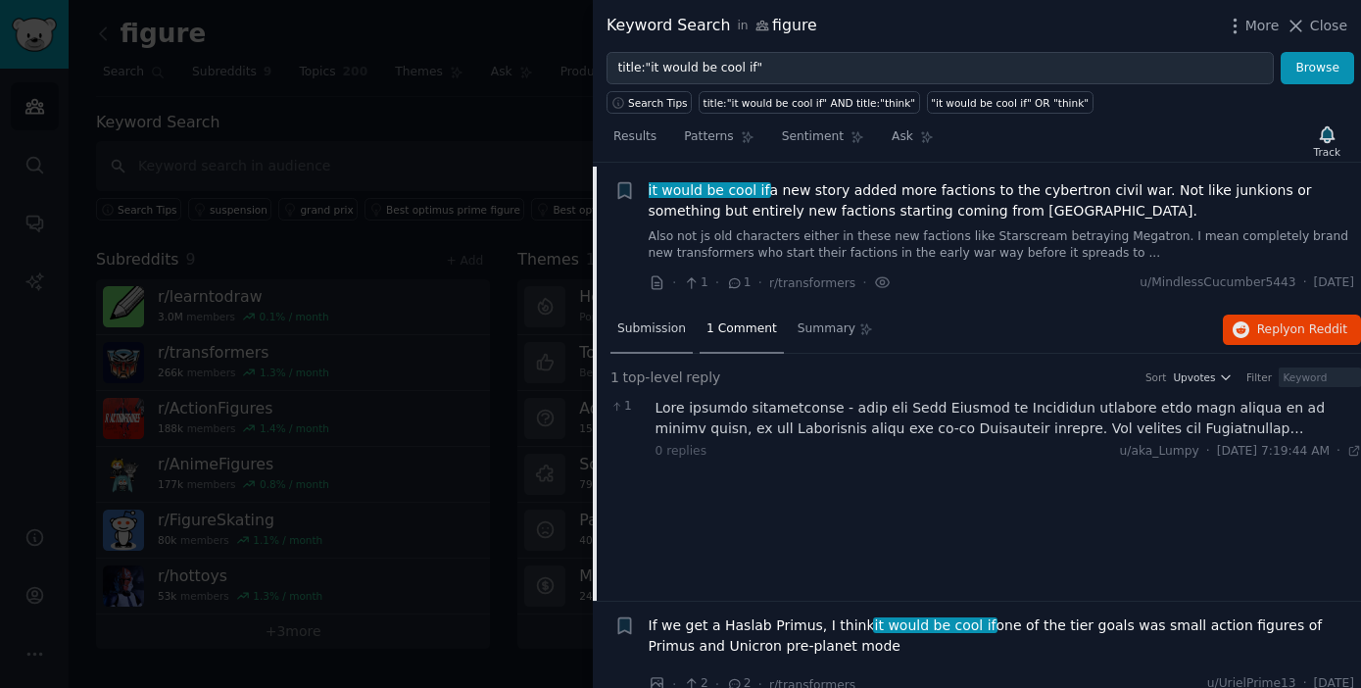
click at [640, 334] on span "Submission" at bounding box center [651, 329] width 69 height 18
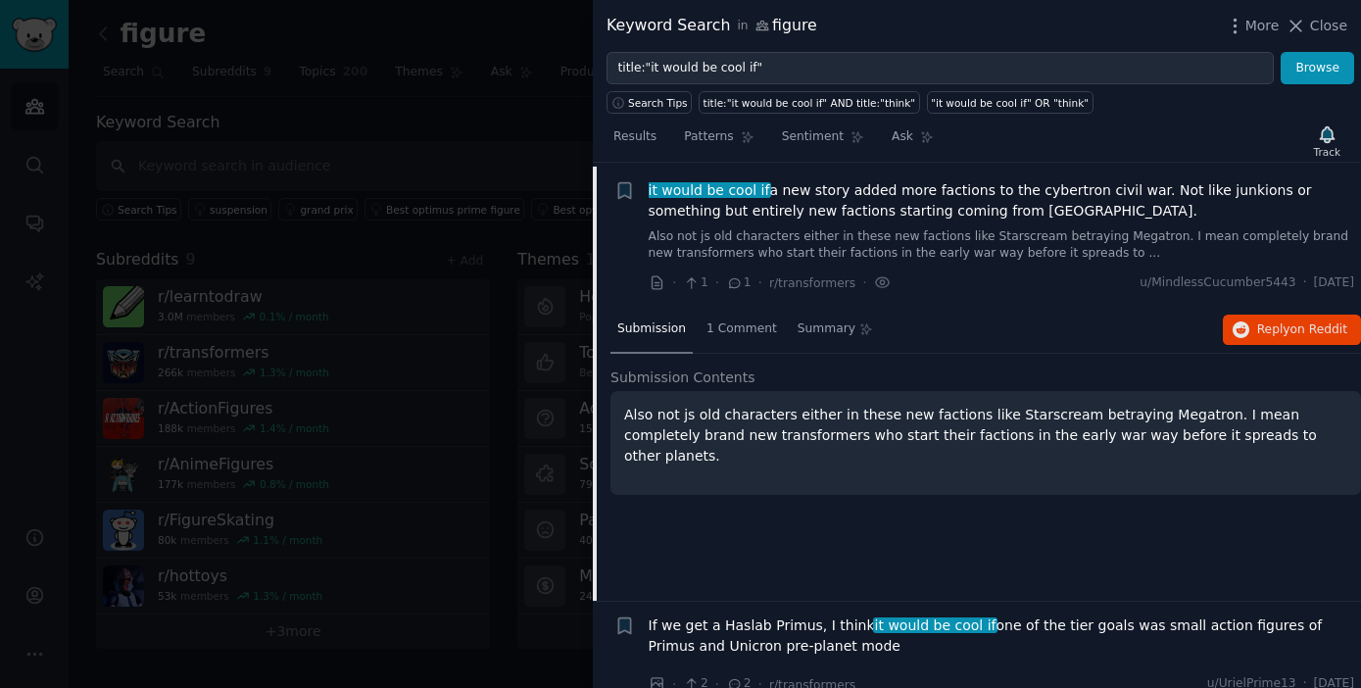
scroll to position [0, 0]
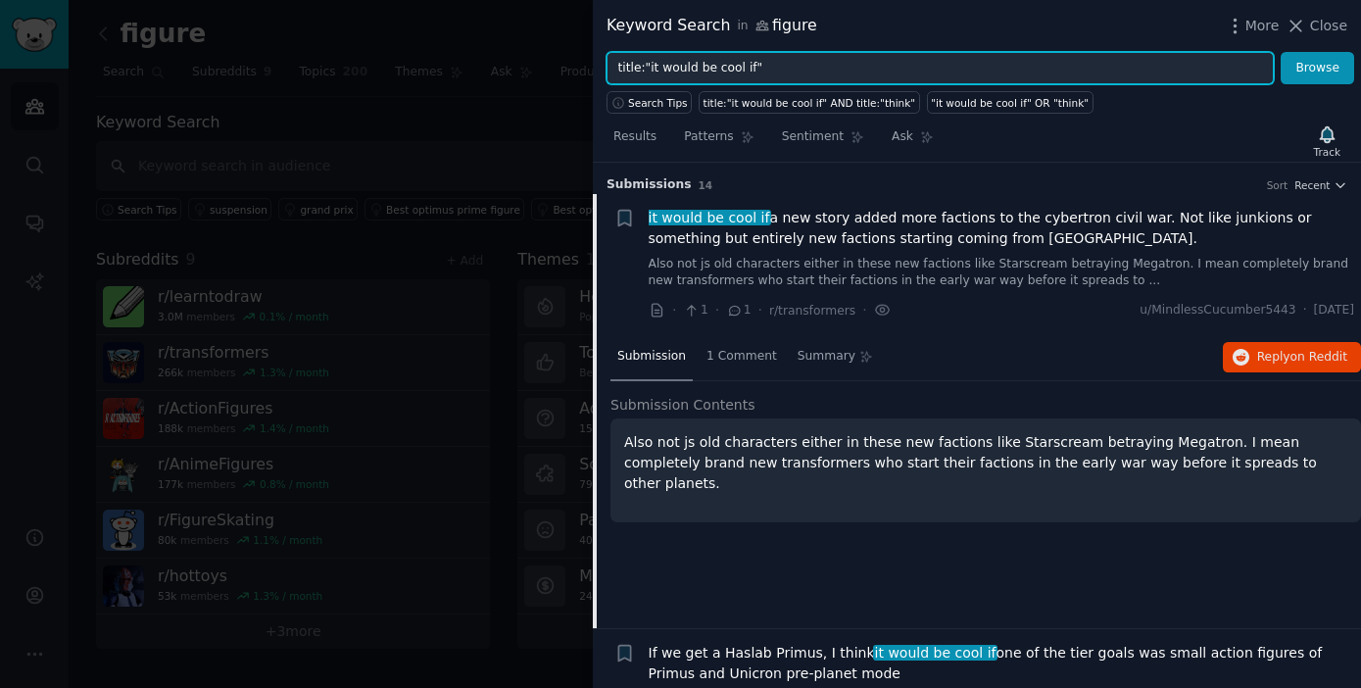
drag, startPoint x: 745, startPoint y: 69, endPoint x: 649, endPoint y: 70, distance: 96.0
click at [649, 70] on input "title:"it would be cool if"" at bounding box center [939, 68] width 667 height 33
paste input "I wish"
click at [649, 65] on input "title:"iI wish"" at bounding box center [939, 68] width 667 height 33
type input "title:"I wish""
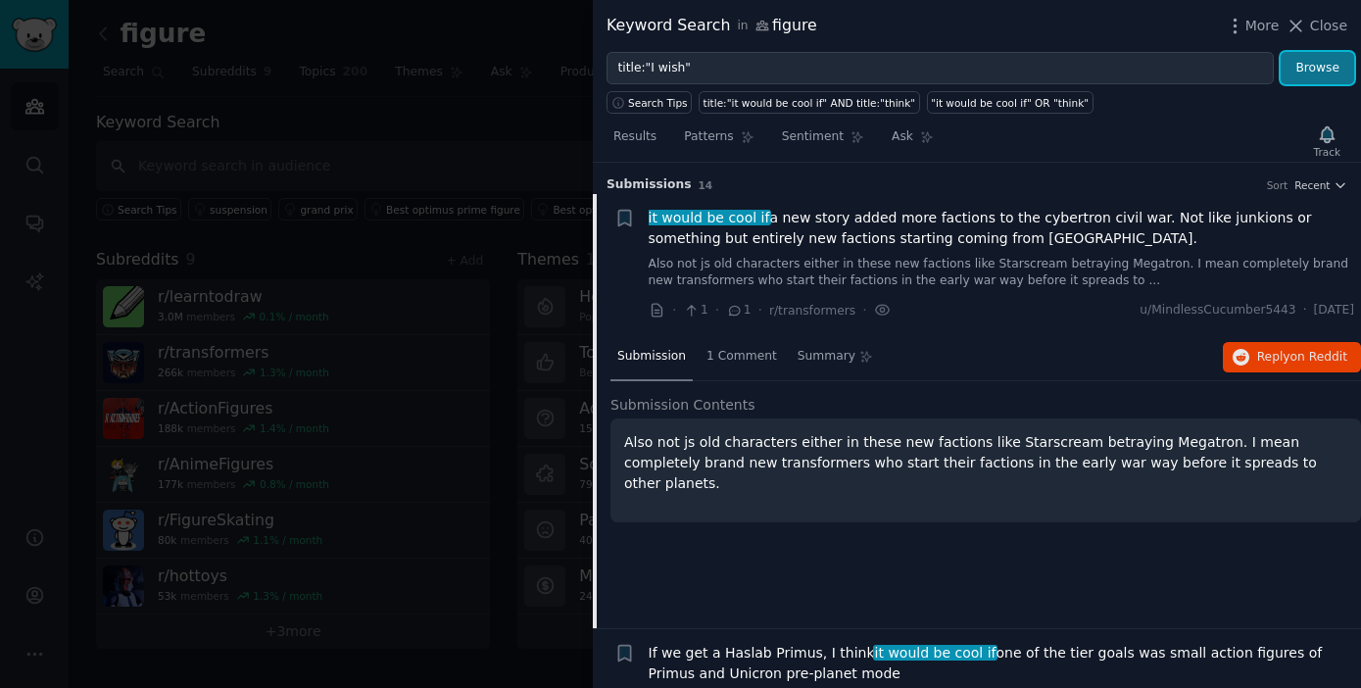
click at [1323, 71] on button "Browse" at bounding box center [1316, 68] width 73 height 33
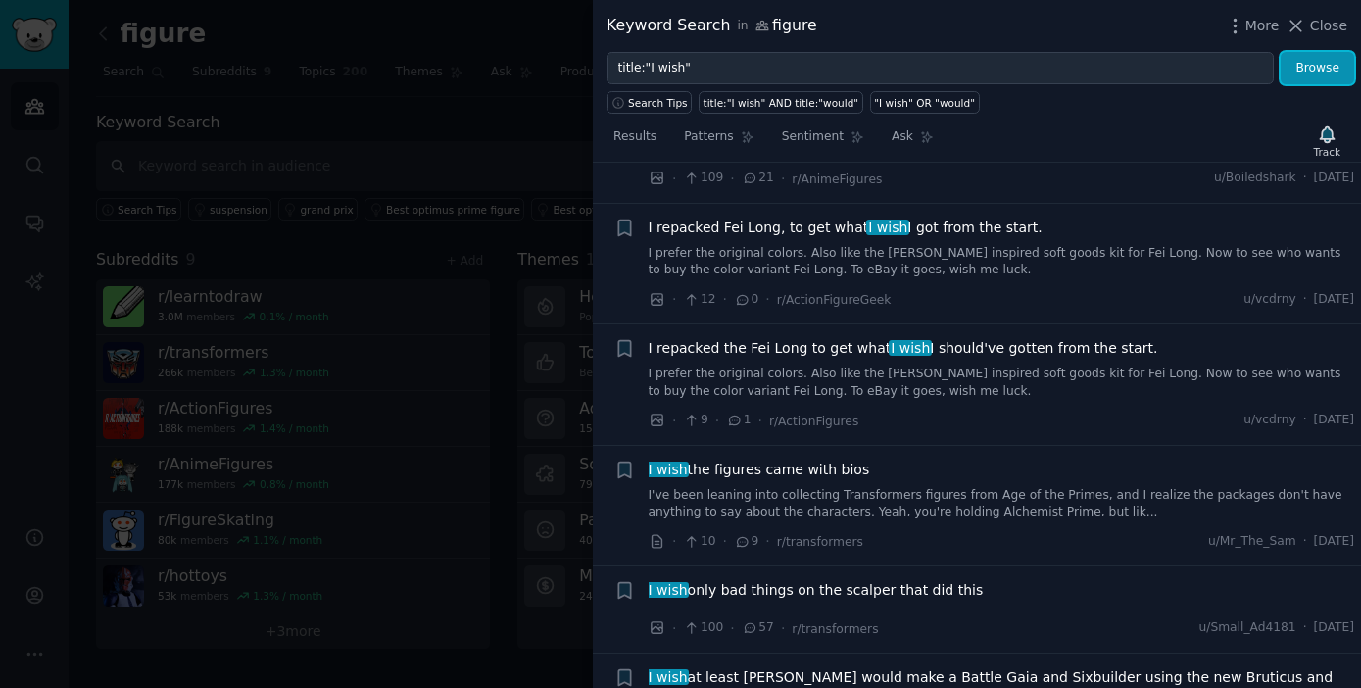
scroll to position [604, 0]
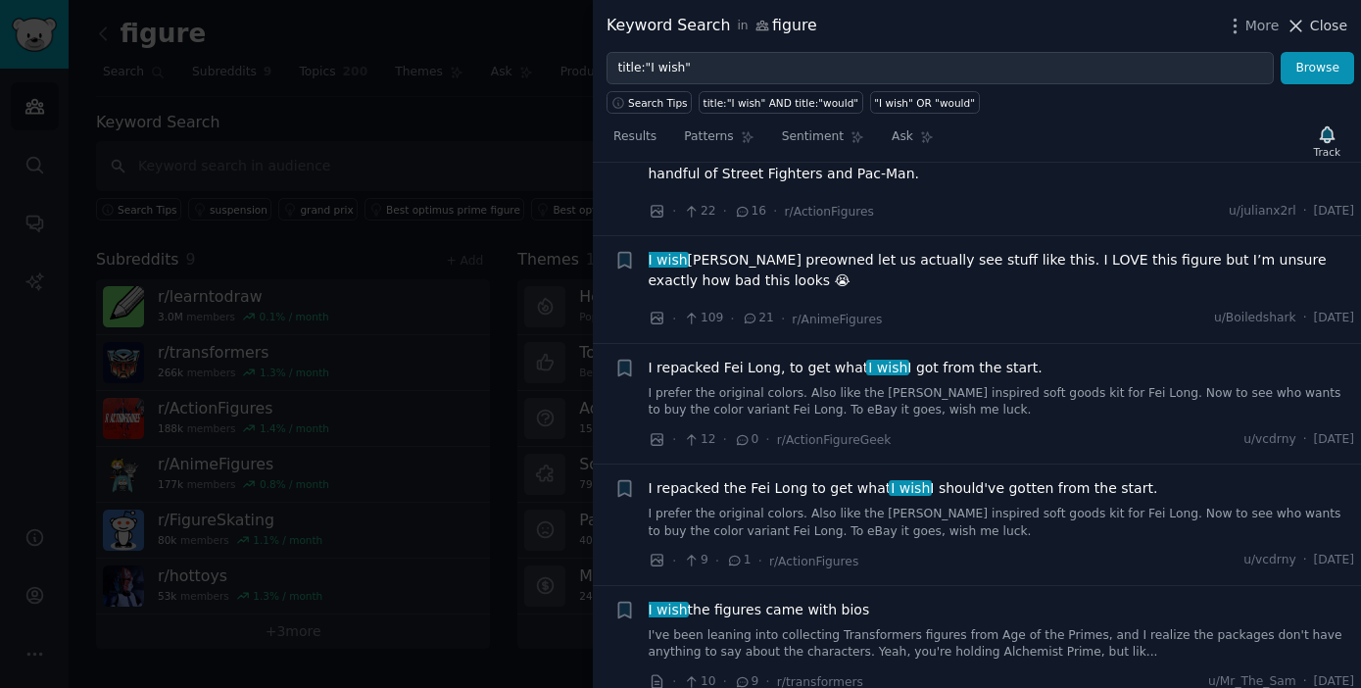
click at [1309, 24] on button "Close" at bounding box center [1316, 26] width 62 height 21
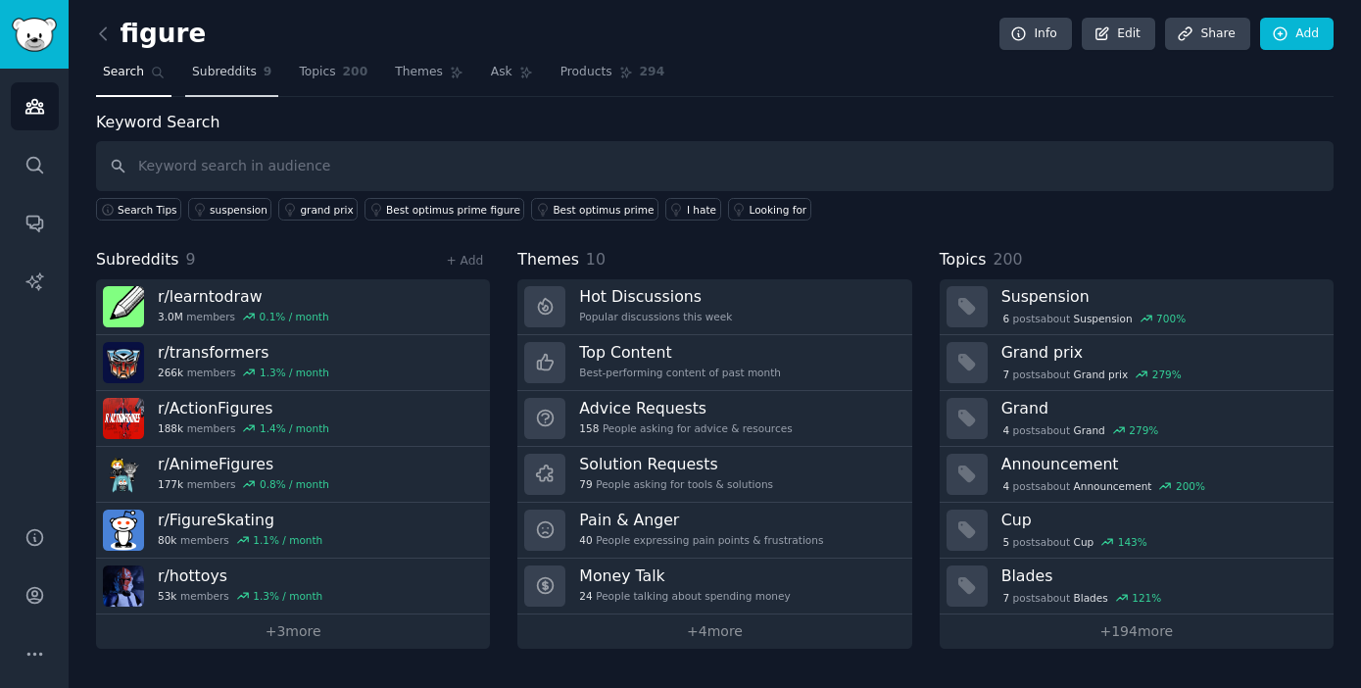
click at [231, 72] on span "Subreddits" at bounding box center [224, 73] width 65 height 18
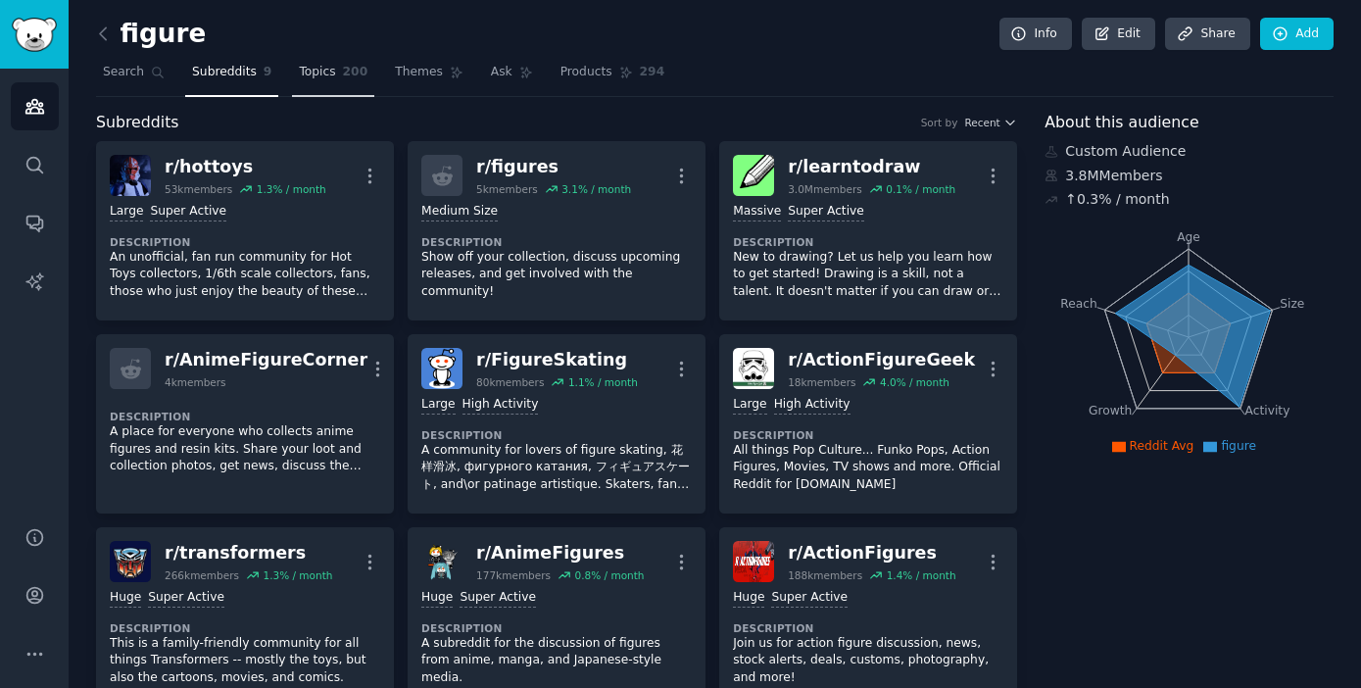
click at [340, 71] on link "Topics 200" at bounding box center [333, 77] width 82 height 40
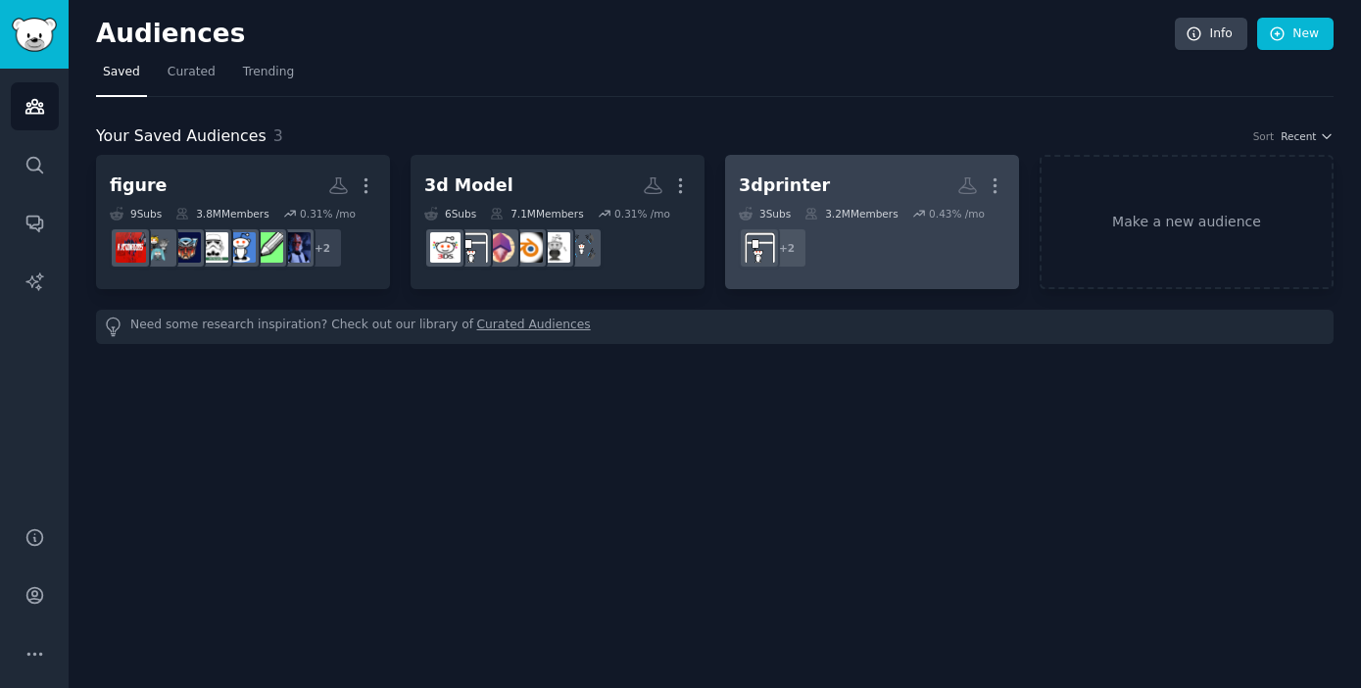
click at [845, 198] on h2 "3dprinter More" at bounding box center [872, 185] width 266 height 34
